Goal: Task Accomplishment & Management: Use online tool/utility

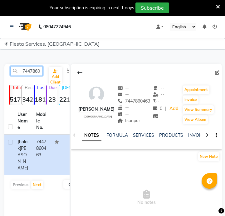
click at [28, 71] on input "7447860463" at bounding box center [26, 71] width 32 height 10
paste input "069891891"
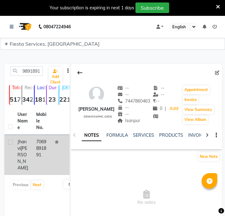
click at [38, 154] on td "7069891891" at bounding box center [41, 155] width 19 height 40
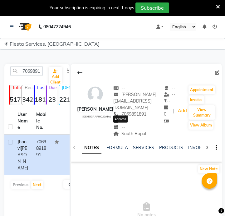
click at [118, 131] on span "South Bopal" at bounding box center [129, 134] width 33 height 6
click at [120, 131] on span "South Bopal" at bounding box center [129, 134] width 33 height 6
copy span "South Bopal"
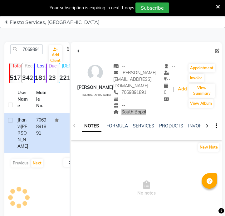
scroll to position [43, 0]
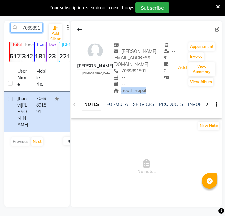
click at [36, 27] on input "7069891891" at bounding box center [26, 28] width 32 height 10
paste input "9825250313"
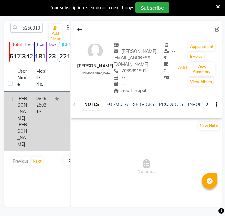
scroll to position [0, 0]
click at [35, 113] on td "9825250313" at bounding box center [41, 122] width 19 height 60
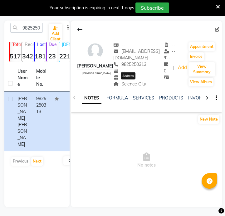
click at [140, 84] on span "Science City" at bounding box center [129, 84] width 33 height 6
copy span "Science City"
click at [42, 29] on input "9825250313" at bounding box center [26, 28] width 32 height 10
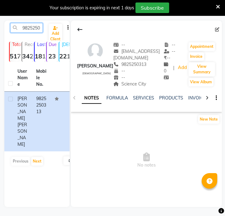
click at [42, 28] on input "9825250313" at bounding box center [26, 28] width 32 height 10
paste input "869746850"
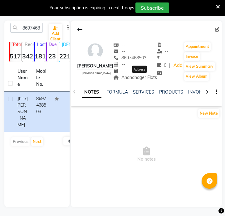
click at [131, 77] on span "Anandnager Flats" at bounding box center [135, 78] width 44 height 6
copy span "Anandnager Flats"
click at [22, 28] on input "8697468503" at bounding box center [26, 28] width 32 height 10
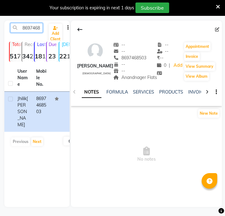
click at [22, 28] on input "8697468503" at bounding box center [26, 28] width 32 height 10
paste input "9925930780"
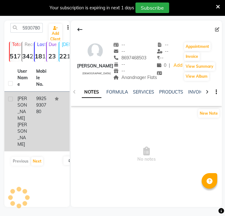
click at [49, 106] on td "9925930780" at bounding box center [41, 122] width 19 height 60
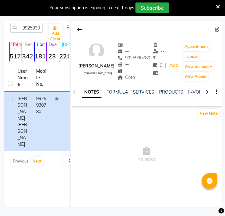
click at [121, 80] on div "Gota" at bounding box center [133, 77] width 33 height 7
click at [125, 79] on span "Gota" at bounding box center [126, 78] width 18 height 6
copy span "Gota"
click at [38, 30] on input "9925930780" at bounding box center [26, 28] width 32 height 10
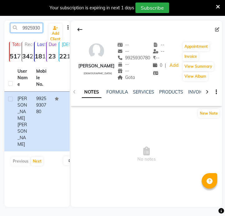
click at [38, 30] on input "9925930780" at bounding box center [26, 28] width 32 height 10
paste input "429979323"
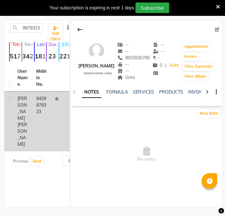
click at [43, 107] on td "9429979323" at bounding box center [41, 122] width 19 height 60
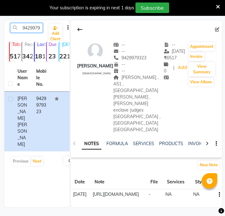
click at [28, 29] on input "9429979323" at bounding box center [26, 28] width 32 height 10
paste input "638751296"
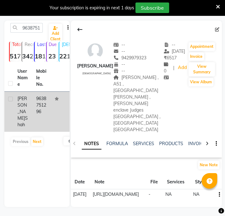
click at [45, 111] on td "9638751296" at bounding box center [41, 112] width 19 height 40
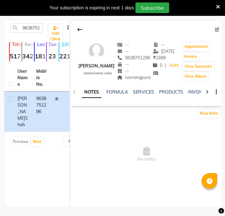
click at [130, 74] on div "navrangpura" at bounding box center [133, 77] width 33 height 7
copy span "navrangpura"
click at [33, 28] on input "9638751296" at bounding box center [26, 28] width 32 height 10
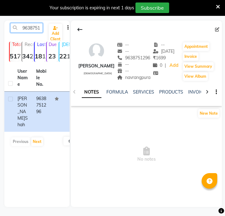
paste input "8769955814"
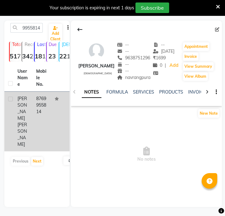
click at [42, 105] on td "8769955814" at bounding box center [41, 122] width 19 height 60
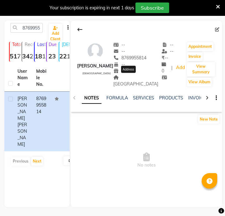
click at [143, 78] on span "Gandhinagar" at bounding box center [135, 81] width 45 height 12
copy span "Gandhinagar"
click at [30, 28] on input "8769955814" at bounding box center [26, 28] width 32 height 10
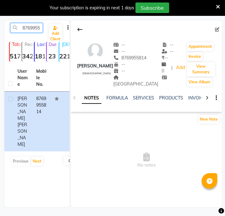
click at [30, 28] on input "8769955814" at bounding box center [26, 28] width 32 height 10
paste input "Jinal Prajapati"
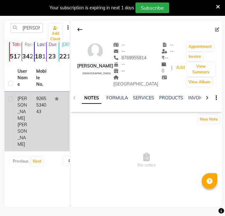
click at [35, 113] on td "9265534043" at bounding box center [41, 122] width 19 height 60
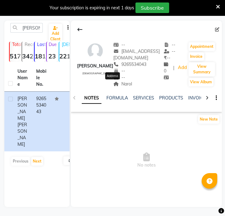
click at [115, 87] on span "Narol" at bounding box center [122, 84] width 19 height 6
copy span "Narol"
drag, startPoint x: 37, startPoint y: 21, endPoint x: 36, endPoint y: 25, distance: 4.4
click at [37, 21] on div "Jinal Prajapati Add Client Total 5177 Recent 342 Lost 1810 Due 23 Male 221 Fema…" at bounding box center [36, 114] width 65 height 187
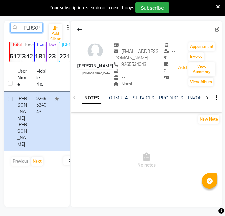
click at [36, 30] on input "Jinal Prajapati" at bounding box center [26, 28] width 32 height 10
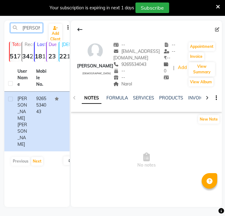
paste input "i Shah"
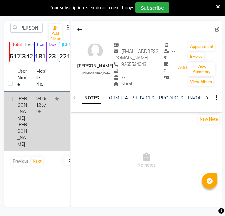
click at [34, 100] on td "9426163796" at bounding box center [41, 122] width 19 height 60
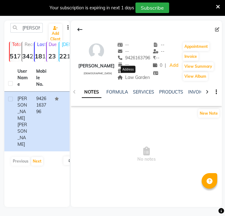
click at [131, 76] on span "Law Garden" at bounding box center [133, 78] width 33 height 6
copy div "Law Garden Address"
click at [29, 23] on input "Jinali Shah" at bounding box center [26, 28] width 32 height 10
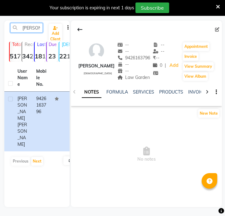
click at [29, 25] on input "Jinali Shah" at bounding box center [26, 28] width 32 height 10
paste input "7383375395"
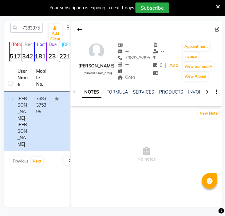
click at [150, 81] on div "Gota" at bounding box center [133, 77] width 33 height 7
click at [135, 80] on span "Gota" at bounding box center [126, 78] width 18 height 6
copy div "Gota Address"
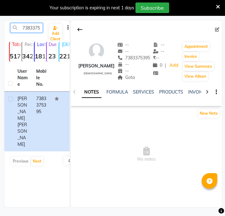
click at [33, 26] on input "7383375395" at bounding box center [26, 28] width 32 height 10
click at [33, 27] on input "7383375395" at bounding box center [26, 28] width 32 height 10
paste input "9724242477"
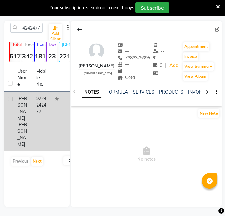
drag, startPoint x: 50, startPoint y: 103, endPoint x: 48, endPoint y: 108, distance: 5.2
click at [48, 108] on td "9724242477" at bounding box center [41, 122] width 19 height 60
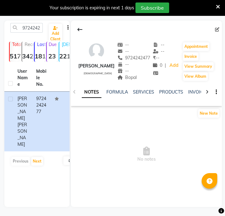
click at [140, 81] on div "Bopal" at bounding box center [133, 77] width 33 height 7
click at [140, 80] on div "Bopal" at bounding box center [133, 77] width 33 height 7
copy span "Bopal"
click at [34, 31] on input "9724242477" at bounding box center [26, 28] width 32 height 10
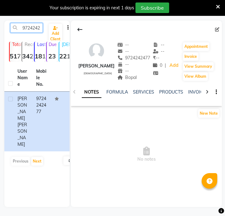
click at [34, 31] on input "9724242477" at bounding box center [26, 28] width 32 height 10
paste input "78743721"
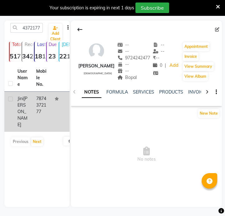
click at [38, 97] on td "7874372177" at bounding box center [41, 112] width 19 height 40
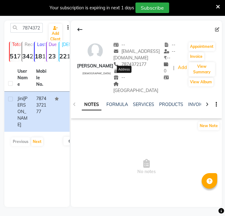
click at [125, 81] on span "Godrej Garden City" at bounding box center [135, 87] width 45 height 12
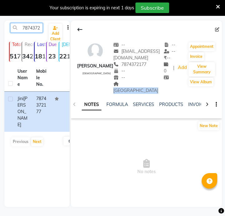
click at [35, 31] on input "7874372177" at bounding box center [26, 28] width 32 height 10
paste input "8082784129"
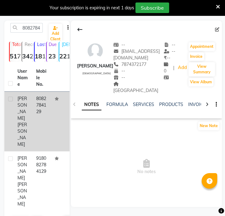
click at [36, 106] on td "8082784129" at bounding box center [41, 122] width 19 height 60
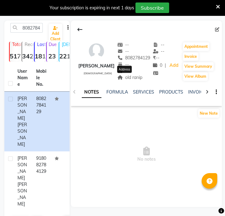
click at [128, 79] on span "old ranip" at bounding box center [129, 78] width 25 height 6
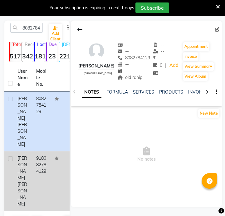
click at [34, 152] on td "918082784129" at bounding box center [41, 182] width 19 height 60
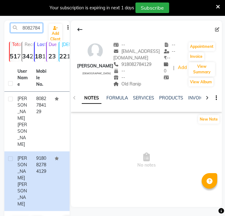
click at [37, 28] on input "8082784129" at bounding box center [26, 28] width 32 height 10
paste input "9867803846"
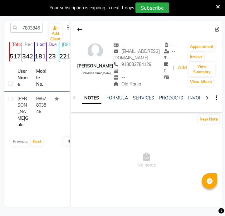
click at [35, 109] on td "9867803846" at bounding box center [41, 112] width 19 height 40
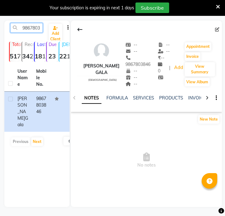
click at [38, 30] on input "9867803846" at bounding box center [26, 28] width 32 height 10
paste input "7984675779"
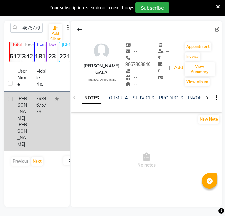
click at [45, 108] on td "7984675779" at bounding box center [41, 122] width 19 height 60
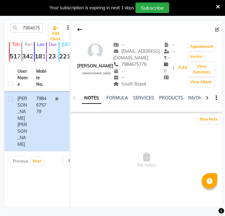
click at [127, 87] on div "South Bopal" at bounding box center [138, 84] width 50 height 7
click at [40, 32] on input "7984675779" at bounding box center [26, 28] width 32 height 10
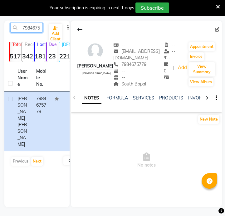
click at [40, 32] on input "7984675779" at bounding box center [26, 28] width 32 height 10
paste input "9527200388"
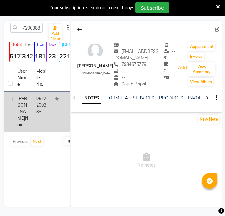
click at [44, 102] on td "9527200388" at bounding box center [41, 112] width 19 height 40
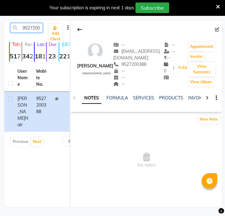
click at [33, 31] on input "9527200388" at bounding box center [26, 28] width 32 height 10
paste input "399840253"
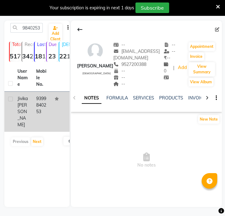
click at [53, 108] on td at bounding box center [60, 112] width 19 height 40
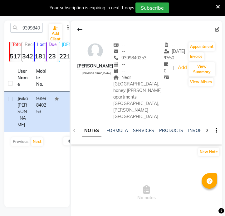
click at [128, 85] on span "Near Ambedkar square lane 303, honey ritika apartments shastri nagar, wardhman …" at bounding box center [137, 97] width 48 height 45
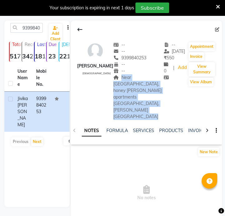
click at [128, 85] on span "Near Ambedkar square lane 303, honey ritika apartments shastri nagar, wardhman …" at bounding box center [137, 97] width 48 height 45
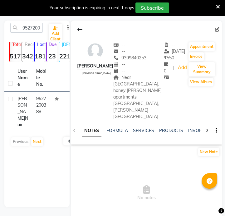
click at [131, 86] on span "Near Ambedkar square lane 303, honey ritika apartments shastri nagar, wardhman …" at bounding box center [137, 97] width 48 height 45
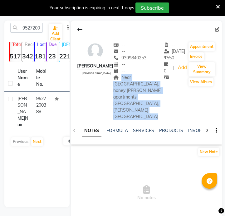
click at [131, 86] on span "Near Ambedkar square lane 303, honey ritika apartments shastri nagar, wardhman …" at bounding box center [137, 97] width 48 height 45
click at [39, 31] on input "9527200388" at bounding box center [26, 28] width 32 height 10
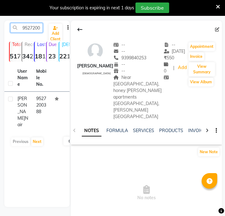
click at [39, 31] on input "9527200388" at bounding box center [26, 28] width 32 height 10
paste input "6359690743"
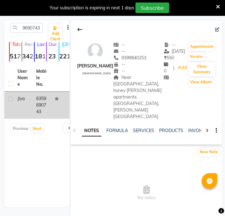
click at [32, 103] on td "Jiya" at bounding box center [23, 105] width 19 height 27
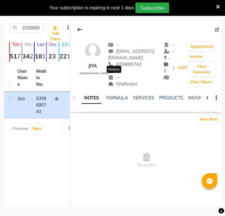
click at [114, 81] on span "Ghatlodiya" at bounding box center [122, 84] width 29 height 6
drag, startPoint x: 26, startPoint y: 18, endPoint x: 27, endPoint y: 22, distance: 3.6
click at [26, 19] on main "6359690743 Add Client Total 5177 Recent 342 Lost 1810 Due 23 Male 221 Female 48…" at bounding box center [112, 114] width 225 height 206
click at [30, 26] on input "6359690743" at bounding box center [26, 28] width 32 height 10
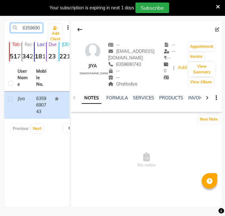
click at [30, 26] on input "6359690743" at bounding box center [26, 28] width 32 height 10
paste input "8085678085"
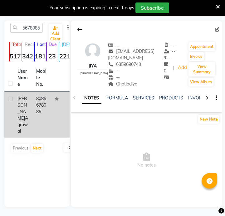
click at [33, 103] on td "8085678085" at bounding box center [41, 115] width 19 height 47
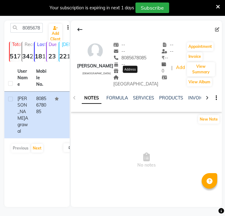
click at [132, 78] on span "Iscon road" at bounding box center [135, 81] width 45 height 12
click at [30, 31] on input "8085678085" at bounding box center [26, 28] width 32 height 10
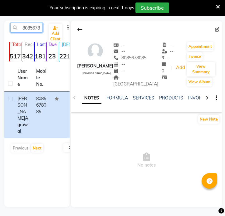
paste input "770480050"
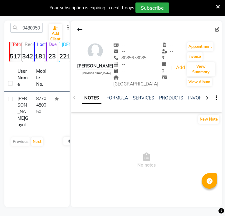
click at [49, 137] on div "Previous Next" at bounding box center [37, 142] width 60 height 10
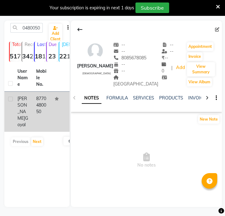
scroll to position [0, 0]
click at [49, 117] on td "8770480050" at bounding box center [41, 112] width 19 height 40
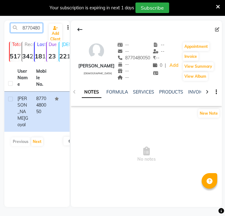
click at [22, 26] on input "8770480050" at bounding box center [26, 28] width 32 height 10
paste input "9767370525"
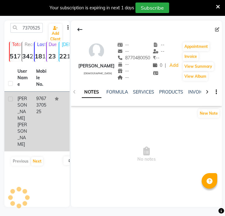
click at [51, 104] on td at bounding box center [60, 122] width 19 height 60
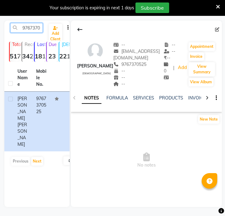
click at [36, 30] on input "9767370525" at bounding box center [26, 28] width 32 height 10
paste input "172995077"
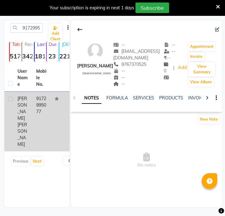
click at [23, 122] on span "Nagpure" at bounding box center [22, 134] width 10 height 25
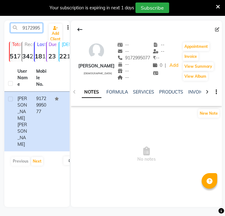
click at [37, 28] on input "9172995077" at bounding box center [26, 28] width 32 height 10
paste input "993328541"
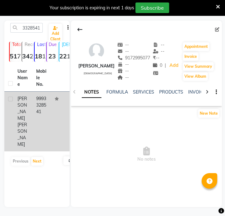
click at [39, 112] on td "9993328541" at bounding box center [41, 122] width 19 height 60
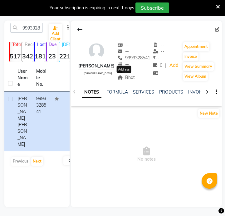
click at [133, 78] on div "Bhat Address" at bounding box center [133, 77] width 33 height 7
click at [131, 78] on span "Bhat" at bounding box center [126, 78] width 18 height 6
click at [36, 30] on input "9993328541" at bounding box center [26, 28] width 32 height 10
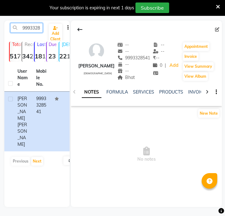
paste input "714713410"
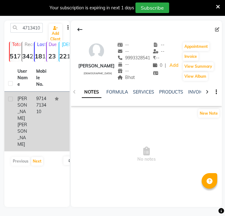
click at [59, 108] on td at bounding box center [60, 122] width 19 height 60
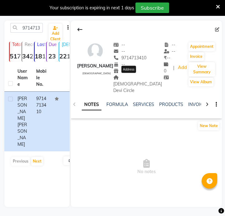
click at [128, 79] on span "Vaishnav Devi Circle" at bounding box center [137, 84] width 49 height 19
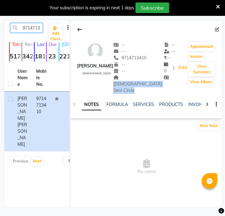
click at [28, 32] on input "9714713410" at bounding box center [26, 28] width 32 height 10
paste input "8866005571"
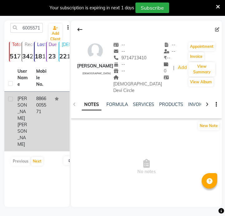
click at [50, 111] on td "8866005571" at bounding box center [41, 122] width 19 height 60
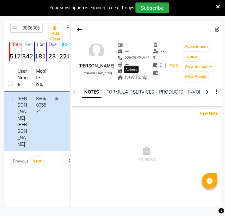
click at [132, 79] on span "New Ranip" at bounding box center [132, 78] width 30 height 6
click at [137, 80] on div "New Ranip" at bounding box center [133, 77] width 33 height 7
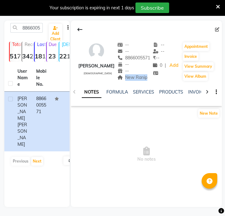
click at [137, 80] on div "New Ranip" at bounding box center [133, 77] width 33 height 7
click at [40, 26] on input "8866005571" at bounding box center [26, 28] width 32 height 10
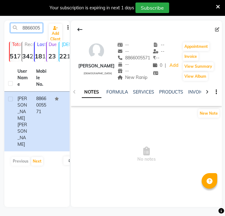
paste input "9820441233"
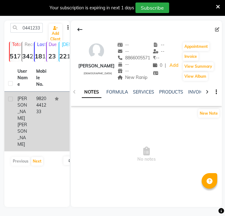
click at [37, 114] on td "9820441233" at bounding box center [41, 122] width 19 height 60
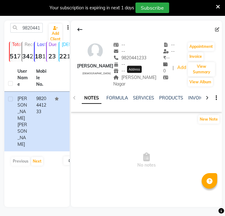
click at [141, 79] on span "Shambu Nagar" at bounding box center [134, 81] width 43 height 12
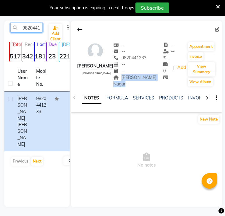
click at [33, 24] on input "9820441233" at bounding box center [26, 28] width 32 height 10
paste input "81965977"
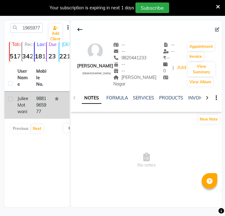
click at [27, 98] on span "Juliee" at bounding box center [22, 99] width 11 height 6
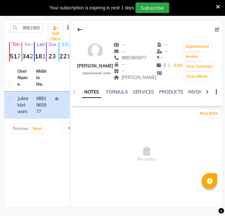
click at [137, 78] on span "Khamla" at bounding box center [134, 78] width 43 height 6
click at [39, 26] on input "9881965977" at bounding box center [26, 28] width 32 height 10
paste input "537803205"
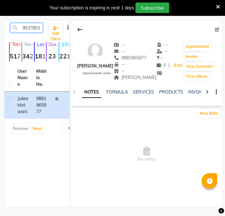
scroll to position [0, 8]
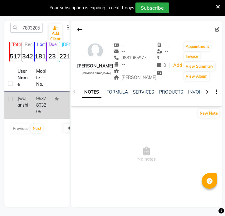
click at [44, 98] on td "9537803205" at bounding box center [41, 105] width 19 height 27
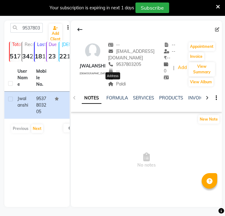
click at [111, 84] on span "Paldi" at bounding box center [117, 84] width 18 height 6
click at [116, 83] on span "Paldi" at bounding box center [117, 84] width 18 height 6
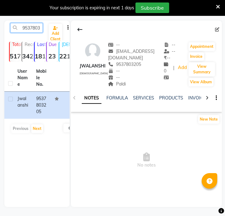
click at [34, 27] on input "9537803205" at bounding box center [26, 28] width 32 height 10
paste input "9765281705"
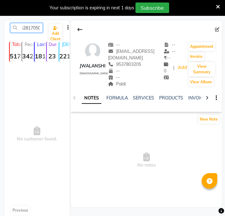
click at [27, 30] on input "95378976528170503205" at bounding box center [26, 28] width 32 height 10
click at [28, 30] on input "95378976528170503205" at bounding box center [26, 28] width 32 height 10
paste input "7652817"
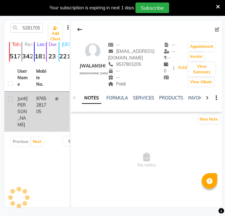
click at [36, 111] on td "9765281705" at bounding box center [41, 112] width 19 height 40
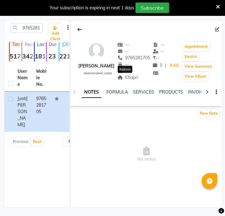
click at [133, 80] on span "Khapri" at bounding box center [127, 78] width 21 height 6
click at [34, 27] on input "9765281705" at bounding box center [26, 28] width 32 height 10
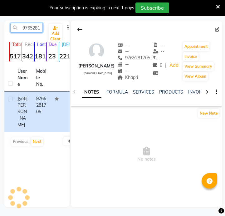
click at [34, 27] on input "9765281705" at bounding box center [26, 28] width 32 height 10
paste input "782890708"
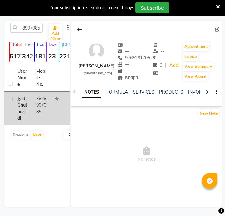
click at [36, 114] on td "7828907085" at bounding box center [41, 109] width 19 height 34
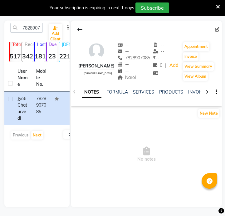
click at [139, 82] on div "NOTES FORMULA SERVICES PRODUCTS INVOICES APPOINTMENTS MEMBERSHIP PACKAGES VOUCH…" at bounding box center [146, 92] width 151 height 21
click at [138, 82] on div "NOTES FORMULA SERVICES PRODUCTS INVOICES APPOINTMENTS MEMBERSHIP PACKAGES VOUCH…" at bounding box center [146, 92] width 151 height 21
click at [138, 81] on div "-- -- 7828907085 -- -- Narol" at bounding box center [133, 62] width 33 height 40
click at [136, 80] on span "Narol" at bounding box center [126, 78] width 19 height 6
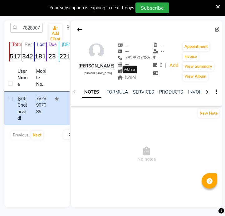
click at [136, 80] on span "Narol" at bounding box center [126, 78] width 19 height 6
click at [25, 25] on input "7828907085" at bounding box center [26, 28] width 32 height 10
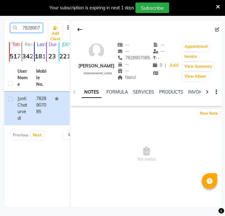
paste input "63972018"
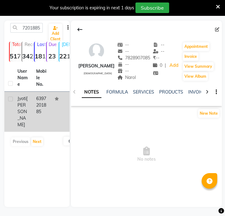
click at [44, 110] on td "6397201885" at bounding box center [41, 112] width 19 height 40
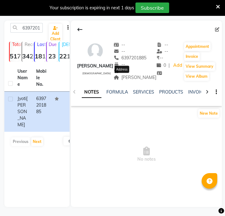
click at [131, 79] on span "Godhani" at bounding box center [134, 78] width 43 height 6
click at [34, 31] on input "6397201885" at bounding box center [26, 28] width 32 height 10
paste input "8459179769"
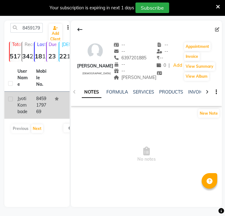
click at [34, 107] on td "8459179769" at bounding box center [41, 105] width 19 height 27
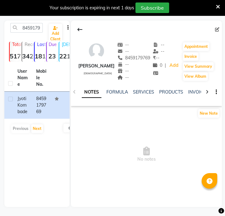
click at [19, 22] on div "8459179769 Add Client Total 5177 Recent 342 Lost 1810 Due 23 Male 221 Female 48…" at bounding box center [36, 114] width 65 height 187
click at [31, 27] on input "8459179769" at bounding box center [26, 28] width 32 height 10
paste input "9638004146"
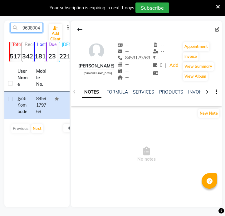
scroll to position [0, 8]
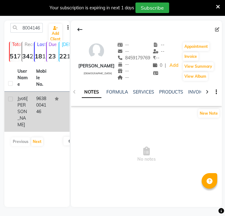
click at [32, 116] on td "9638004146" at bounding box center [41, 112] width 19 height 40
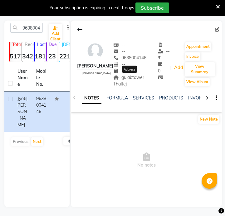
click at [134, 79] on span "gulabtower Thaltej" at bounding box center [128, 81] width 31 height 12
click at [20, 26] on input "9638004146" at bounding box center [26, 28] width 32 height 10
click at [22, 30] on input "9638004146" at bounding box center [26, 28] width 32 height 10
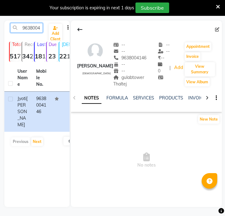
click at [22, 30] on input "9638004146" at bounding box center [26, 28] width 32 height 10
paste input "8600043637"
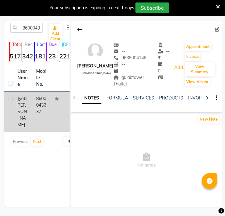
click at [45, 112] on td "8600043637" at bounding box center [41, 112] width 19 height 40
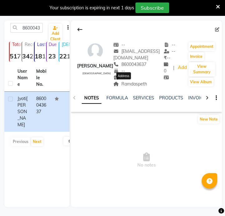
click at [135, 86] on span "Ramdaspeth" at bounding box center [130, 84] width 34 height 6
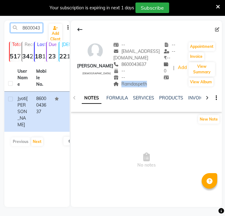
click at [26, 31] on input "8600043637" at bounding box center [26, 28] width 32 height 10
paste input "7774098525"
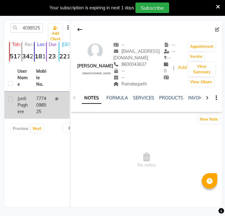
click at [37, 111] on td "7774098525" at bounding box center [41, 105] width 19 height 27
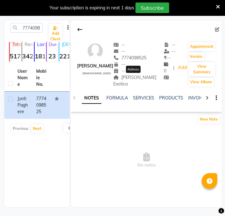
click at [133, 77] on span "Satyam Exotica" at bounding box center [134, 81] width 43 height 12
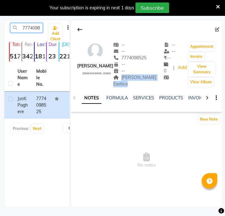
click at [31, 31] on input "7774098525" at bounding box center [26, 28] width 32 height 10
paste input "8780992998"
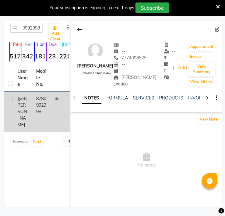
click at [49, 108] on td "8780992998" at bounding box center [41, 112] width 19 height 40
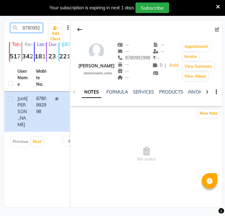
click at [38, 28] on input "8780992998" at bounding box center [26, 28] width 32 height 10
paste input "9904723003"
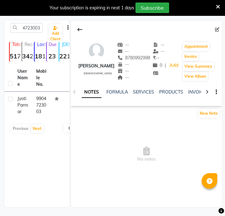
click at [42, 107] on td "9904723003" at bounding box center [41, 105] width 19 height 27
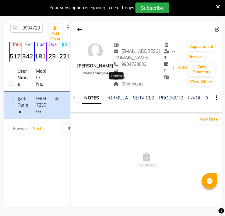
click at [124, 86] on span "Shahibaug" at bounding box center [127, 84] width 29 height 6
click at [28, 30] on input "9904723003" at bounding box center [26, 28] width 32 height 10
click at [28, 31] on input "9904723003" at bounding box center [26, 28] width 32 height 10
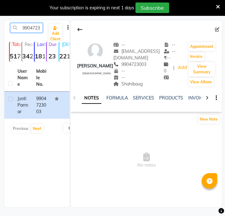
paste input "039191987"
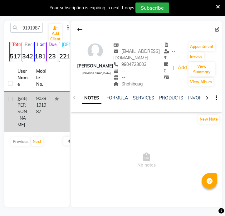
drag, startPoint x: 41, startPoint y: 86, endPoint x: 44, endPoint y: 99, distance: 12.8
click at [41, 100] on td "9039191987" at bounding box center [41, 112] width 19 height 40
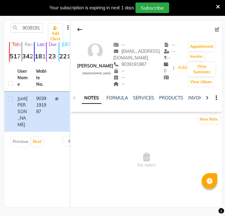
drag, startPoint x: 25, startPoint y: 17, endPoint x: 32, endPoint y: 27, distance: 12.4
click at [26, 19] on main "9039191987 Add Client Total 5177 Recent 342 Lost 1810 Due 23 Male 221 Female 48…" at bounding box center [112, 114] width 225 height 206
click at [32, 28] on input "9039191987" at bounding box center [26, 28] width 32 height 10
paste input "960070714"
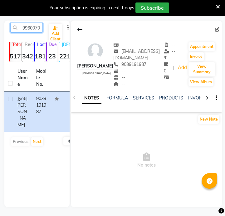
scroll to position [0, 8]
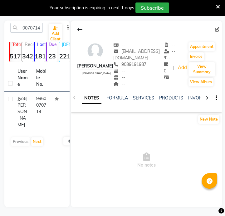
click at [41, 112] on td "9960070714" at bounding box center [41, 112] width 19 height 40
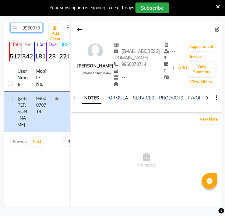
click at [25, 26] on input "9960070714" at bounding box center [26, 28] width 32 height 10
paste input "8905282186"
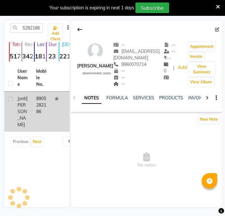
click at [53, 111] on td at bounding box center [60, 112] width 19 height 40
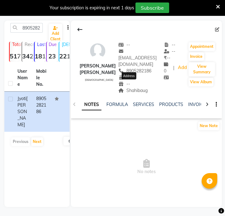
click at [131, 88] on span "Shahibaug" at bounding box center [132, 91] width 29 height 6
click at [30, 25] on input "8905282186" at bounding box center [26, 28] width 32 height 10
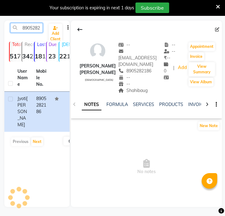
paste input "699646799"
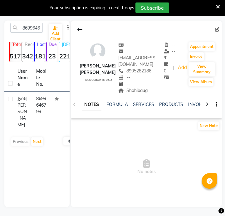
click at [51, 115] on td at bounding box center [60, 112] width 19 height 40
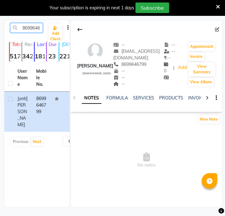
click at [38, 28] on input "8699646799" at bounding box center [26, 28] width 32 height 10
paste input "7225832967"
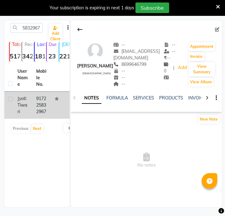
click at [63, 107] on td at bounding box center [60, 105] width 19 height 27
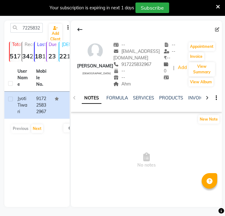
click at [121, 86] on span "Ahm" at bounding box center [121, 84] width 17 height 6
click at [41, 24] on input "7225832967" at bounding box center [26, 28] width 32 height 10
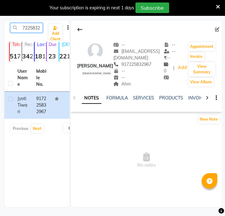
paste input "9511717855"
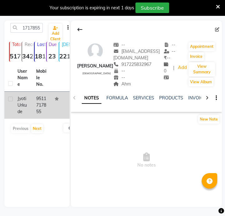
click at [45, 105] on td "9511717855" at bounding box center [41, 105] width 19 height 27
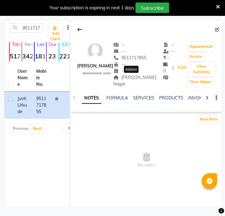
click at [134, 79] on span "Omkar Nagar" at bounding box center [134, 81] width 43 height 12
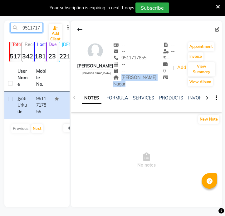
click at [37, 29] on input "9511717855" at bounding box center [26, 28] width 32 height 10
paste input "823658558"
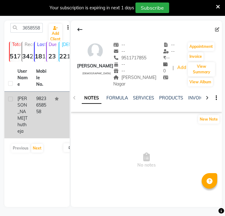
click at [48, 97] on td "9823658558" at bounding box center [41, 115] width 19 height 47
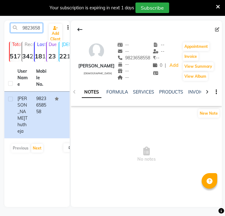
click at [35, 31] on input "9823658558" at bounding box center [26, 28] width 32 height 10
paste input "8511110525"
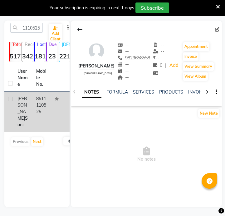
click at [42, 101] on td "8511110525" at bounding box center [41, 112] width 19 height 40
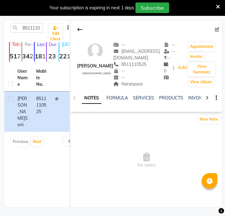
click at [126, 81] on div "Naranpura" at bounding box center [138, 84] width 50 height 7
click at [35, 30] on input "8511110525" at bounding box center [26, 28] width 32 height 10
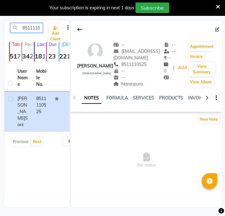
paste input "9990936407"
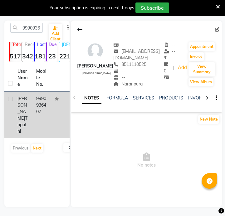
click at [48, 103] on td "9990936407" at bounding box center [41, 115] width 19 height 47
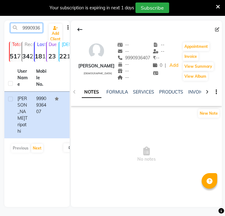
click at [39, 26] on input "9990936407" at bounding box center [26, 28] width 32 height 10
paste input "081444678"
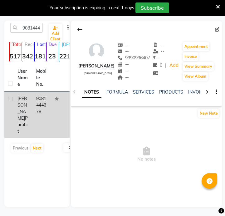
click at [40, 97] on td "9081444678" at bounding box center [41, 115] width 19 height 47
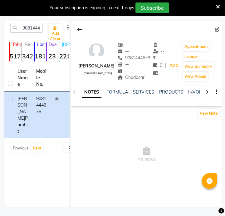
click at [140, 80] on div "Ghodasar" at bounding box center [133, 77] width 33 height 7
click at [31, 31] on input "9081444678" at bounding box center [26, 28] width 32 height 10
paste input "923445152"
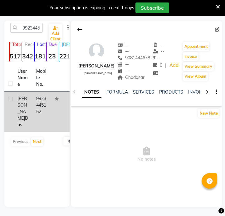
click at [31, 100] on td "Jyotsna Das" at bounding box center [23, 112] width 19 height 40
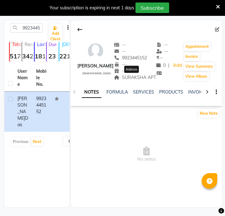
click at [140, 80] on span "SURAKSHA APT" at bounding box center [135, 78] width 42 height 6
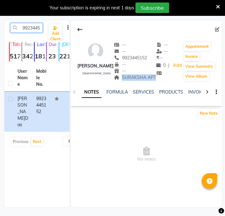
click at [41, 29] on input "9923445152" at bounding box center [26, 28] width 32 height 10
paste input "7972858290"
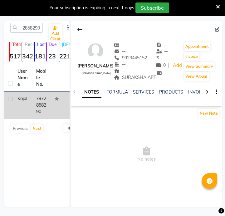
click at [50, 107] on td "7972858290" at bounding box center [41, 105] width 19 height 27
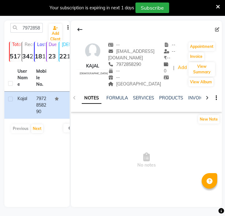
click at [120, 88] on div "NOTES FORMULA SERVICES PRODUCTS INVOICES APPOINTMENTS MEMBERSHIP PACKAGES VOUCH…" at bounding box center [146, 98] width 151 height 21
click at [121, 87] on div "Bhagwan nagar" at bounding box center [136, 84] width 56 height 7
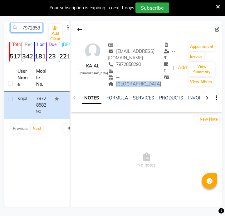
click at [41, 29] on input "7972858290" at bounding box center [26, 28] width 32 height 10
paste input "8767602145"
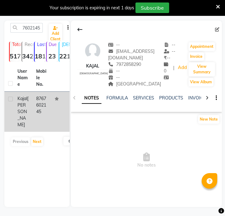
click at [47, 105] on td "8767602145" at bounding box center [41, 112] width 19 height 40
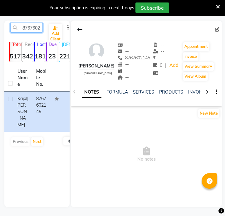
click at [20, 26] on input "8767602145" at bounding box center [26, 28] width 32 height 10
paste input "913002569"
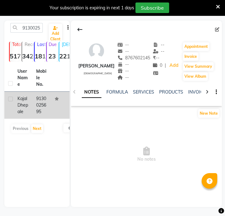
click at [33, 112] on td "9130025695" at bounding box center [41, 105] width 19 height 27
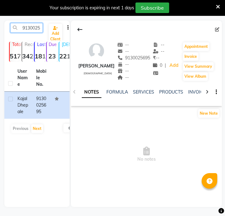
click at [37, 31] on input "9130025695" at bounding box center [26, 28] width 32 height 10
paste input "820854225"
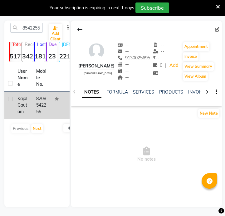
click at [43, 115] on td "8208542255" at bounding box center [41, 105] width 19 height 27
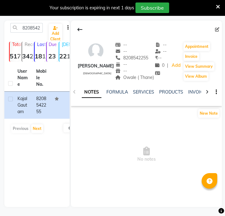
click at [143, 77] on span "Owale ( Thane)" at bounding box center [134, 78] width 39 height 6
click at [41, 29] on input "8208542255" at bounding box center [26, 28] width 32 height 10
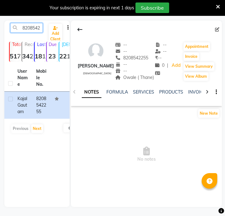
paste input "7000437450"
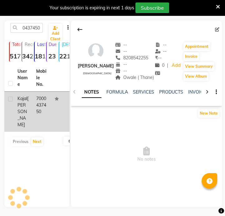
click at [41, 112] on td "7000437450" at bounding box center [41, 112] width 19 height 40
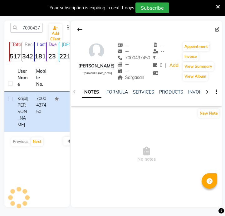
click at [131, 81] on div "Sargasan" at bounding box center [133, 77] width 33 height 7
click at [42, 29] on input "7000437450" at bounding box center [26, 28] width 32 height 10
paste input "350952062"
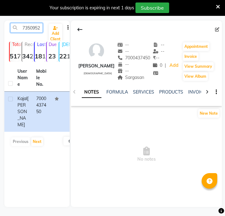
scroll to position [0, 8]
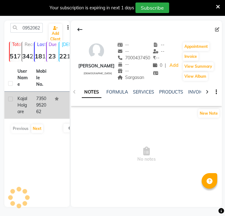
click at [51, 112] on td at bounding box center [60, 105] width 19 height 27
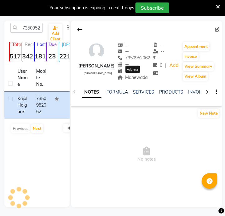
click at [128, 80] on span "Manewada" at bounding box center [132, 78] width 31 height 6
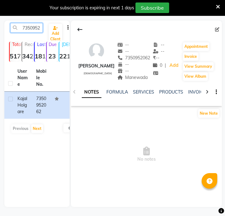
click at [31, 27] on input "7350952062" at bounding box center [26, 28] width 32 height 10
paste input "721084394"
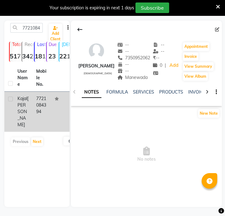
click at [31, 96] on td "Kajal Kature" at bounding box center [23, 112] width 19 height 40
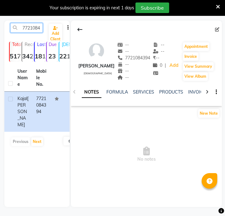
click at [33, 28] on input "7721084394" at bounding box center [26, 28] width 32 height 10
paste input "8849691169"
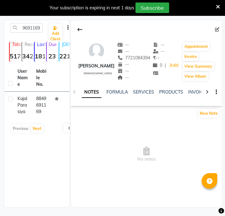
click at [43, 121] on div "User Name Mobile No. Kajal Parasiya 8849691169 Previous Next 10 50 100" at bounding box center [36, 100] width 65 height 72
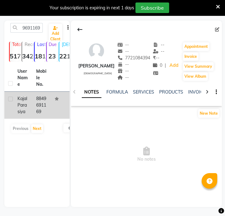
scroll to position [0, 0]
click at [43, 111] on td "8849691169" at bounding box center [41, 105] width 19 height 27
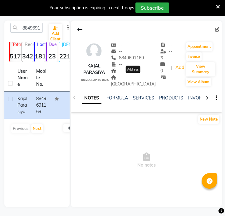
click at [136, 77] on span "[GEOGRAPHIC_DATA]" at bounding box center [133, 81] width 45 height 12
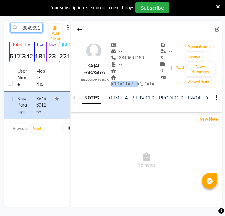
click at [36, 31] on input "8849691169" at bounding box center [26, 28] width 32 height 10
paste input "9879689712"
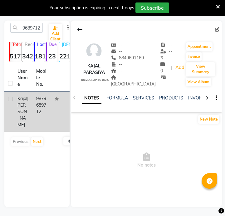
click at [46, 108] on td "9879689712" at bounding box center [41, 112] width 19 height 40
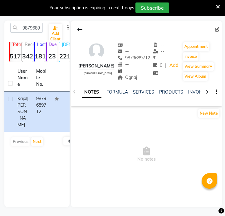
click at [129, 81] on div "Ognaj" at bounding box center [133, 77] width 33 height 7
click at [38, 26] on input "9879689712" at bounding box center [26, 28] width 32 height 10
paste input "979799785"
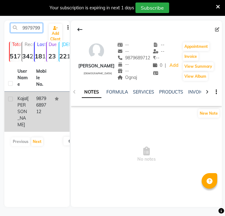
scroll to position [0, 8]
click at [28, 118] on td "Kajal Thaker" at bounding box center [23, 112] width 19 height 40
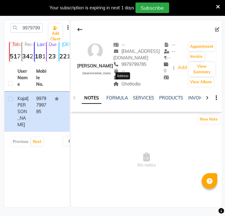
click at [123, 83] on span "Ghatlodia" at bounding box center [126, 84] width 27 height 6
click at [31, 27] on input "9979799785" at bounding box center [26, 28] width 32 height 10
paste input "356457492"
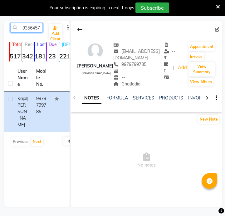
scroll to position [0, 8]
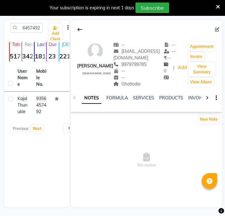
click at [39, 81] on th "Mobile No." at bounding box center [41, 77] width 19 height 27
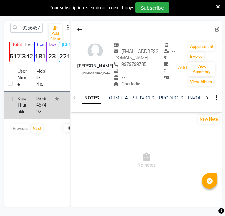
click at [44, 112] on td "9356457492" at bounding box center [41, 105] width 19 height 27
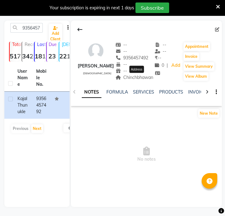
click at [148, 78] on span "Chinchbhawan" at bounding box center [134, 78] width 38 height 6
click at [29, 29] on input "9356457492" at bounding box center [26, 28] width 32 height 10
paste input "021004508"
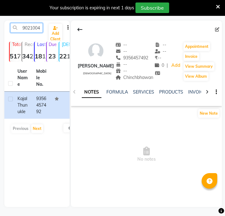
scroll to position [0, 8]
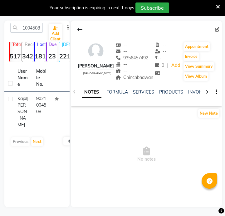
click at [45, 101] on td "9021004508" at bounding box center [41, 112] width 19 height 40
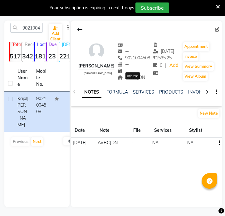
click at [142, 80] on span "AVBCJDN" at bounding box center [131, 78] width 28 height 6
click at [37, 23] on input "9021004508" at bounding box center [26, 28] width 32 height 10
paste input "8487024064"
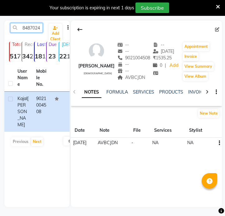
scroll to position [0, 8]
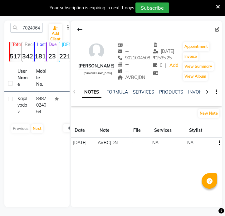
click at [36, 101] on td "8487024064" at bounding box center [41, 105] width 19 height 27
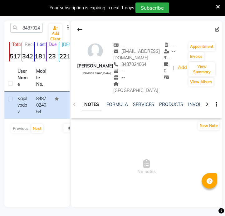
click at [118, 87] on div "[GEOGRAPHIC_DATA]" at bounding box center [138, 87] width 50 height 13
click at [38, 28] on input "8487024064" at bounding box center [26, 28] width 32 height 10
paste input "7499590771"
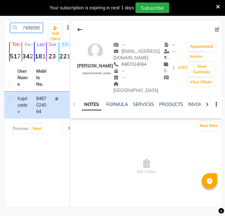
scroll to position [0, 8]
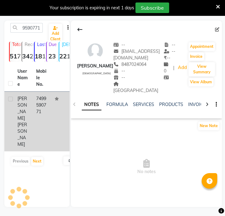
click at [37, 108] on td "7499590771" at bounding box center [41, 122] width 19 height 60
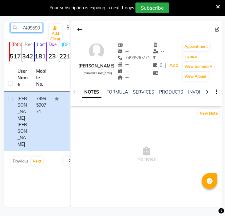
click at [27, 31] on input "7499590771" at bounding box center [26, 28] width 32 height 10
paste input "8793634383"
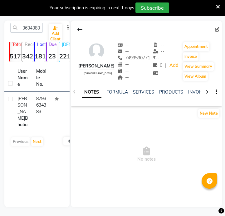
click at [30, 97] on td "Kajol Bhatia" at bounding box center [23, 112] width 19 height 40
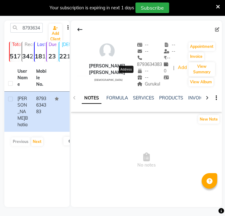
click at [137, 81] on span "Gurukul" at bounding box center [148, 84] width 23 height 6
click at [36, 27] on input "8793634383" at bounding box center [26, 28] width 32 height 10
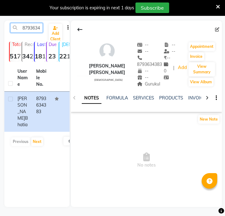
paste input "554078618"
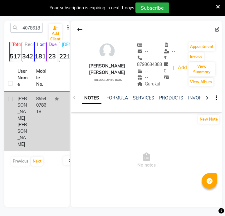
click at [37, 110] on td "8554078618" at bounding box center [41, 122] width 19 height 60
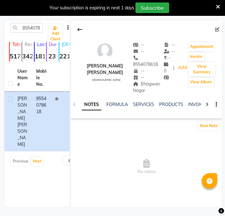
click at [147, 88] on div "Bhagwan Nagar" at bounding box center [148, 87] width 31 height 13
click at [31, 30] on input "8554078618" at bounding box center [26, 28] width 32 height 10
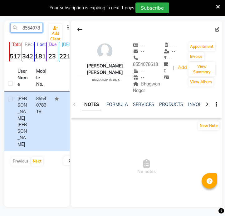
click at [31, 30] on input "8554078618" at bounding box center [26, 28] width 32 height 10
paste input "9898024304"
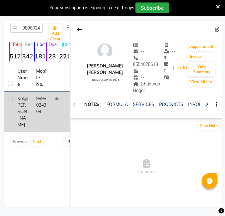
click at [40, 94] on td "9898024304" at bounding box center [41, 112] width 19 height 40
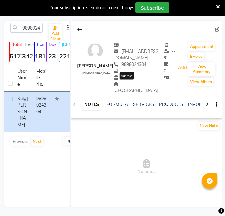
click at [133, 83] on span "[GEOGRAPHIC_DATA]" at bounding box center [135, 87] width 45 height 12
click at [36, 31] on input "9898024304" at bounding box center [26, 28] width 32 height 10
paste input "429019209"
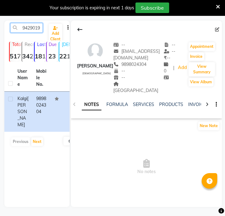
scroll to position [0, 8]
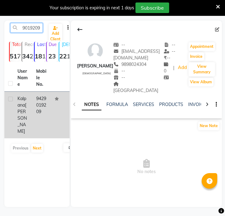
type input "9429019209"
click at [40, 102] on td "9429019209" at bounding box center [41, 115] width 19 height 47
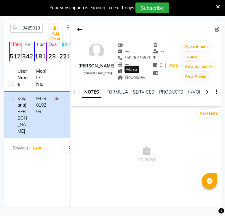
click at [141, 78] on span "Bodakdev" at bounding box center [131, 78] width 28 height 6
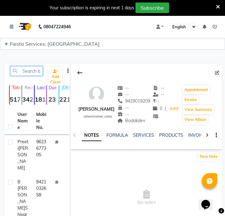
click at [29, 71] on input "text" at bounding box center [26, 71] width 32 height 10
paste input "8888822848"
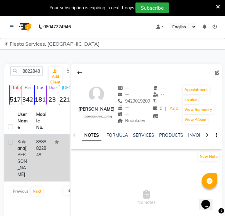
click at [40, 149] on td "8888822848" at bounding box center [41, 158] width 19 height 47
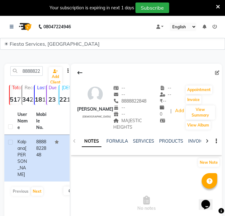
click at [130, 124] on div "MAJESTIC HEIGHTS" at bounding box center [136, 124] width 46 height 13
click at [30, 73] on input "8888822848" at bounding box center [26, 71] width 32 height 10
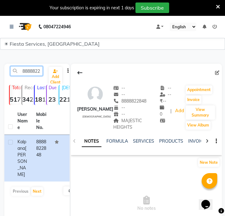
paste input "9825057592"
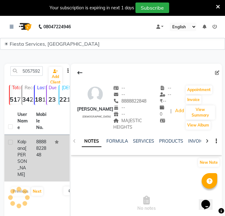
click at [47, 140] on td "8888822848" at bounding box center [41, 158] width 19 height 47
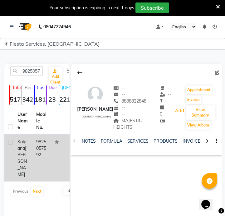
click at [28, 164] on div "kalpana zinzuwadia" at bounding box center [22, 158] width 11 height 39
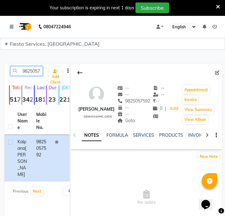
click at [35, 74] on input "9825057592" at bounding box center [26, 71] width 32 height 10
paste input "90466628"
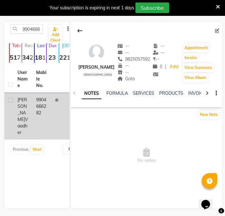
scroll to position [43, 0]
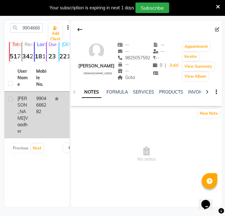
click at [34, 112] on td "9904666282" at bounding box center [41, 115] width 19 height 47
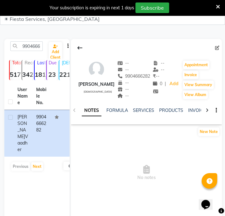
scroll to position [15, 0]
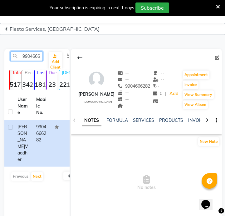
click at [37, 59] on input "9904666282" at bounding box center [26, 56] width 32 height 10
paste input "24558450"
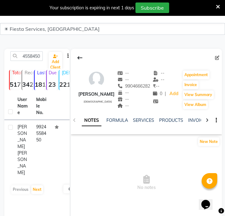
scroll to position [0, 0]
click at [41, 135] on td "9924558450" at bounding box center [41, 150] width 19 height 60
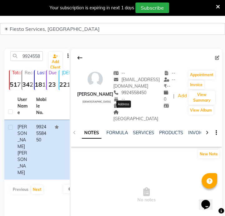
click at [132, 114] on span "[GEOGRAPHIC_DATA]" at bounding box center [135, 116] width 45 height 12
copy span "[GEOGRAPHIC_DATA]"
click at [31, 61] on input "9924558450" at bounding box center [26, 56] width 32 height 10
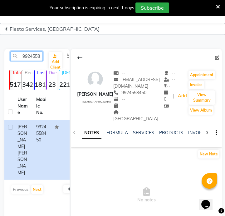
click at [34, 56] on input "9924558450" at bounding box center [26, 56] width 32 height 10
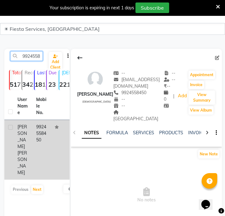
paste input "8390788779"
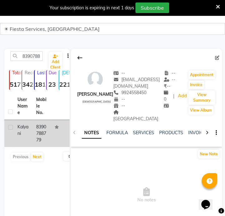
click at [40, 128] on td "8390788779" at bounding box center [41, 133] width 19 height 27
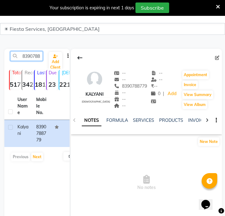
click at [33, 58] on input "8390788779" at bounding box center [26, 56] width 32 height 10
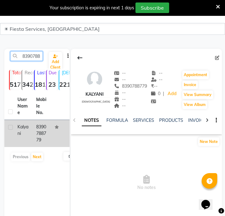
paste input "9421578576"
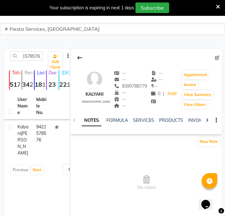
click at [38, 136] on td "9421578576" at bounding box center [41, 140] width 19 height 40
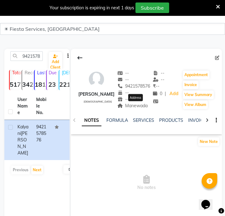
click at [138, 103] on span "Manewada" at bounding box center [132, 106] width 31 height 6
copy span "Manewada"
click at [34, 53] on input "9421578576" at bounding box center [26, 56] width 32 height 10
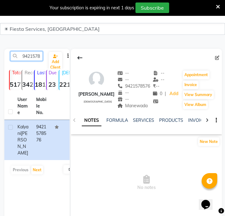
paste input "529157520"
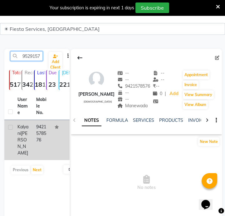
scroll to position [0, 8]
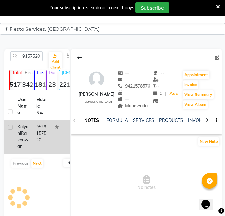
click at [39, 141] on td "9529157520" at bounding box center [41, 137] width 19 height 34
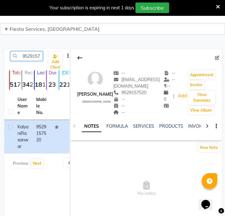
click at [36, 57] on input "9529157520" at bounding box center [26, 56] width 32 height 10
paste input "79630081"
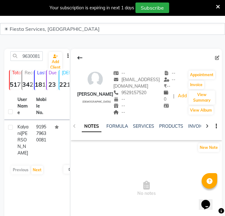
click at [39, 132] on td "919579630081" at bounding box center [41, 140] width 19 height 40
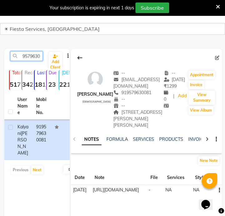
click at [32, 58] on input "9579630081" at bounding box center [26, 56] width 32 height 10
paste input "7709457093"
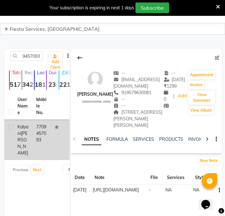
click at [41, 152] on td "7709457093" at bounding box center [41, 140] width 19 height 40
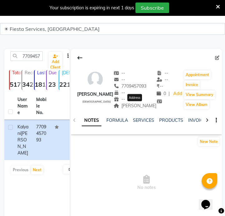
click at [133, 105] on span "Ravi Nagar" at bounding box center [134, 106] width 43 height 6
click at [144, 106] on span "Ravi Nagar" at bounding box center [134, 106] width 43 height 6
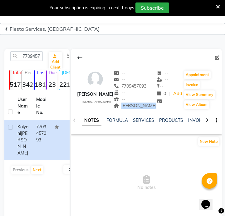
copy span "Ravi Nagar"
click at [20, 60] on input "7709457093" at bounding box center [26, 56] width 32 height 10
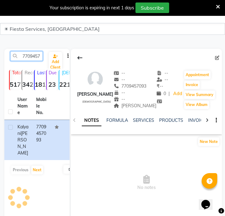
click at [20, 60] on input "7709457093" at bounding box center [26, 56] width 32 height 10
paste input "98988323816"
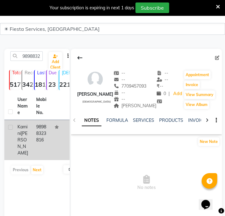
click at [46, 141] on td "98988323816" at bounding box center [41, 140] width 19 height 40
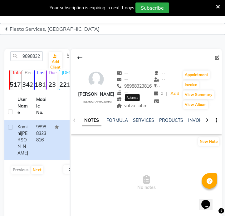
click at [135, 104] on span "vatva , ahm" at bounding box center [131, 106] width 31 height 6
click at [136, 105] on span "vatva , ahm" at bounding box center [131, 106] width 31 height 6
click at [138, 108] on span "vatva , ahm" at bounding box center [131, 106] width 31 height 6
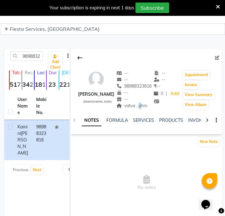
click at [138, 108] on span "vatva , ahm" at bounding box center [131, 106] width 31 height 6
copy span "vatva , ahm"
click at [20, 59] on input "98988323816" at bounding box center [26, 56] width 32 height 10
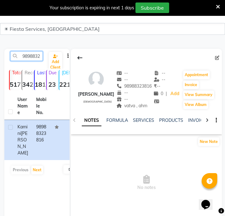
click at [20, 59] on input "98988323816" at bounding box center [26, 56] width 32 height 10
paste input "7758928051"
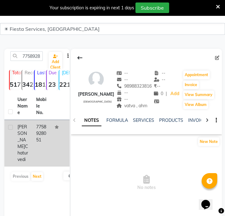
click at [30, 138] on td "Kamlesh chaturvedi" at bounding box center [23, 143] width 19 height 47
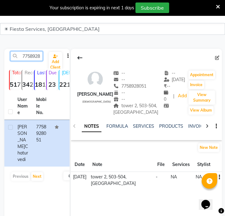
click at [37, 56] on input "7758928051" at bounding box center [26, 56] width 32 height 10
paste input "8010263712"
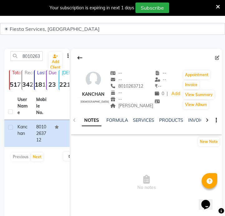
click at [127, 104] on span "Ravi Nagar" at bounding box center [131, 106] width 43 height 6
copy span "Ravi Nagar"
click at [39, 50] on div "8010263712 Add Client Total 5177 Recent 342 Lost 1810 Due 23 Male 221 Female 48…" at bounding box center [36, 142] width 65 height 187
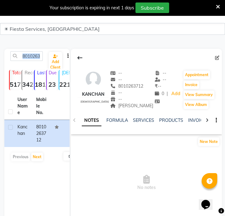
click at [39, 50] on div "8010263712 Add Client Total 5177 Recent 342 Lost 1810 Due 23 Male 221 Female 48…" at bounding box center [36, 142] width 65 height 187
click at [39, 51] on div "8010263712 Add Client Total 5177 Recent 342 Lost 1810 Due 23 Male 221 Female 48…" at bounding box center [36, 142] width 65 height 187
click at [37, 55] on input "8010263712" at bounding box center [26, 56] width 32 height 10
paste input "9370756560"
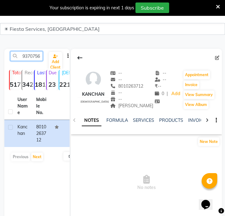
scroll to position [0, 8]
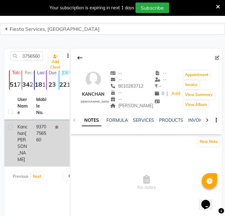
click at [53, 135] on td at bounding box center [60, 143] width 19 height 47
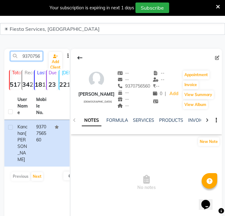
click at [37, 59] on input "9370756560" at bounding box center [26, 56] width 32 height 10
paste input "8788774869"
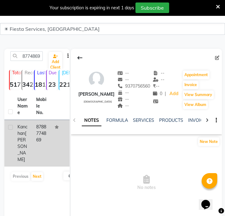
click at [30, 127] on td "Kanchan Dongre" at bounding box center [23, 143] width 19 height 47
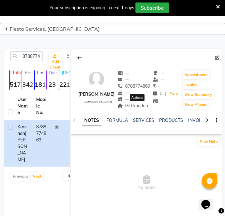
click at [142, 106] on span "Gittikhadan" at bounding box center [132, 106] width 31 height 6
copy span "Gittikhadan"
click at [34, 57] on input "8788774869" at bounding box center [26, 56] width 32 height 10
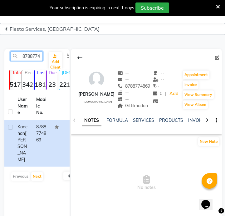
paste input "9479411245"
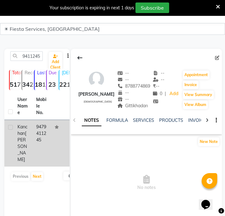
drag, startPoint x: 27, startPoint y: 121, endPoint x: 28, endPoint y: 124, distance: 3.9
click at [28, 123] on td "Kanchan Singh" at bounding box center [23, 143] width 19 height 47
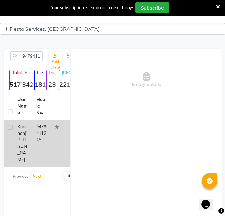
click at [30, 128] on td "Kanchan Singh" at bounding box center [23, 143] width 19 height 47
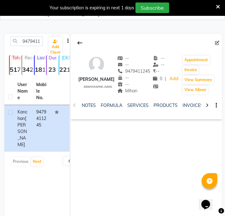
scroll to position [43, 0]
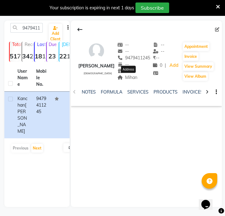
click at [135, 80] on span "Mihan" at bounding box center [127, 78] width 20 height 6
copy span "Mihan"
click at [36, 24] on input "9479411245" at bounding box center [26, 28] width 32 height 10
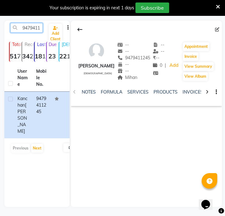
click at [36, 24] on input "9479411245" at bounding box center [26, 28] width 32 height 10
paste input "8257087018"
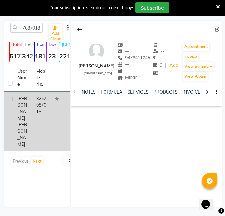
click at [42, 97] on td "8257087018" at bounding box center [41, 122] width 19 height 60
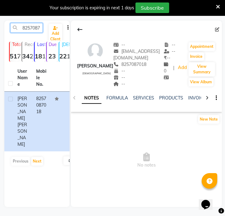
click at [29, 29] on input "8257087018" at bounding box center [26, 28] width 32 height 10
paste input "587072877"
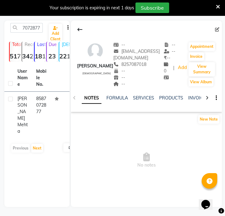
click at [42, 113] on td "8587072877" at bounding box center [41, 115] width 19 height 47
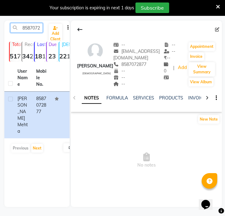
click at [29, 31] on input "8587072877" at bounding box center [26, 28] width 32 height 10
paste input "9423575530"
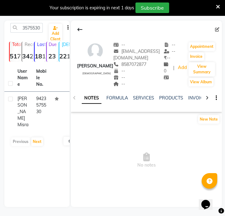
click at [34, 89] on th "Mobile No." at bounding box center [41, 77] width 19 height 27
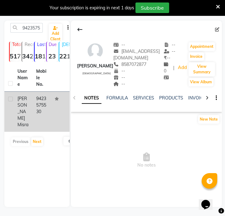
click at [34, 98] on td "9423575530" at bounding box center [41, 112] width 19 height 40
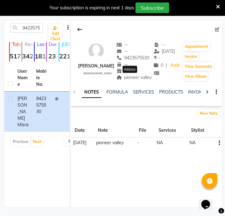
click at [131, 76] on span "pioneer valley" at bounding box center [134, 78] width 36 height 6
copy div "pioneer valley Address"
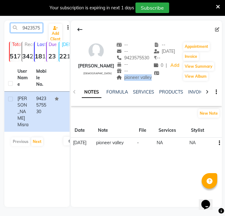
click at [35, 31] on input "9423575530" at bounding box center [26, 28] width 32 height 10
paste input "8460087431"
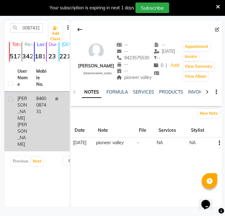
click at [46, 99] on td "8460087431" at bounding box center [41, 122] width 19 height 60
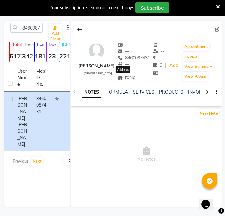
click at [128, 79] on span "ranip" at bounding box center [126, 78] width 18 height 6
copy span "ranip"
click at [43, 26] on div "8460087431" at bounding box center [27, 28] width 42 height 10
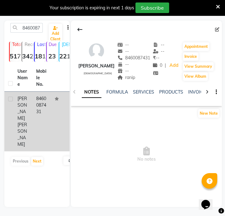
click at [42, 106] on td "8460087431" at bounding box center [41, 122] width 19 height 60
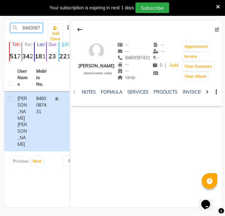
click at [29, 30] on input "8460087431" at bounding box center [26, 28] width 32 height 10
paste input "8920989364"
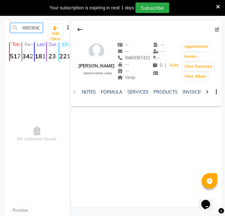
click at [30, 30] on input "84689209893640087431" at bounding box center [26, 28] width 32 height 10
paste input "920989364"
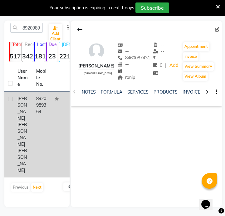
click at [39, 107] on td "8920989364" at bounding box center [41, 135] width 19 height 86
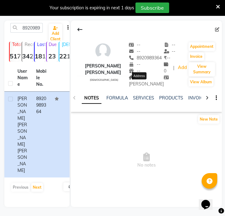
click at [138, 82] on span "Shela" at bounding box center [146, 81] width 35 height 12
copy div "Shela Address"
click at [40, 32] on input "8920989364" at bounding box center [26, 28] width 32 height 10
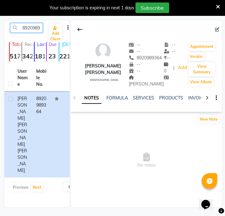
click at [40, 32] on input "8920989364" at bounding box center [26, 28] width 32 height 10
paste input "9226126670"
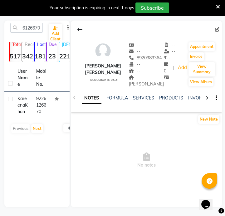
click at [48, 100] on td "9226126670" at bounding box center [41, 105] width 19 height 27
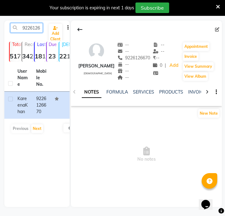
click at [29, 27] on input "9226126670" at bounding box center [26, 28] width 32 height 10
paste input "84313175"
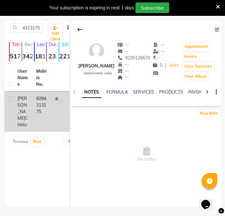
click at [38, 99] on td "9284313175" at bounding box center [41, 112] width 19 height 40
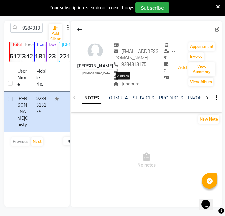
click at [130, 84] on span "Juhapura" at bounding box center [126, 84] width 26 height 6
click at [36, 31] on input "9284313175" at bounding box center [26, 28] width 32 height 10
paste input "8483034647"
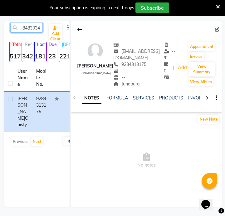
scroll to position [0, 8]
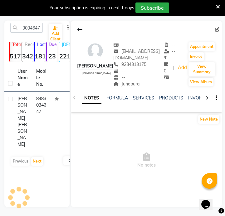
click at [48, 100] on td "8483034647" at bounding box center [41, 122] width 19 height 60
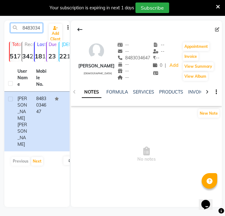
click at [37, 28] on input "8483034647" at bounding box center [26, 28] width 32 height 10
paste input "780021913"
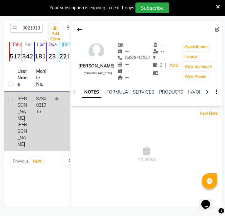
click at [50, 115] on td "8780021913" at bounding box center [41, 122] width 19 height 60
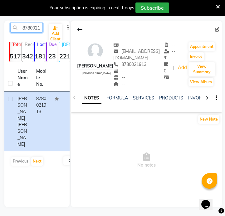
click at [37, 28] on input "8780021913" at bounding box center [26, 28] width 32 height 10
paste input "9638427719"
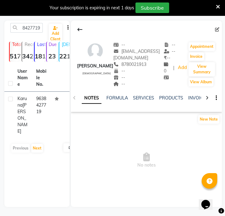
click at [54, 114] on td at bounding box center [60, 115] width 19 height 47
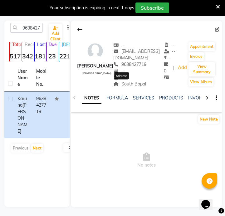
click at [123, 84] on span "South Bopal" at bounding box center [129, 84] width 33 height 6
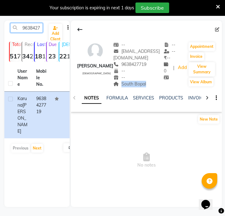
click at [26, 29] on input "9638427719" at bounding box center [26, 28] width 32 height 10
paste input "7414914727"
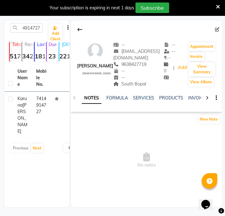
click at [40, 99] on td "7414914727" at bounding box center [41, 115] width 19 height 47
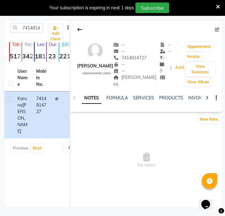
click at [128, 88] on div "NOTES FORMULA SERVICES PRODUCTS INVOICES APPOINTMENTS MEMBERSHIP PACKAGES VOUCH…" at bounding box center [146, 98] width 151 height 21
click at [131, 78] on span "Trimurti sq" at bounding box center [134, 81] width 43 height 12
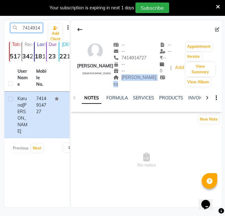
click at [32, 28] on input "7414914727" at bounding box center [26, 28] width 32 height 10
paste input "910465020"
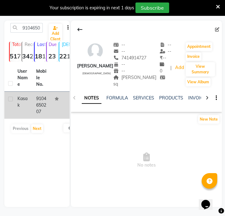
click at [41, 103] on td "9104650207" at bounding box center [41, 105] width 19 height 27
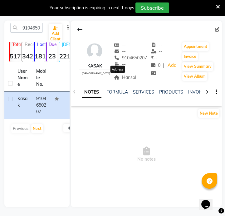
click at [119, 79] on span "Hansol" at bounding box center [125, 78] width 22 height 6
click at [37, 25] on input "9104650207" at bounding box center [26, 28] width 32 height 10
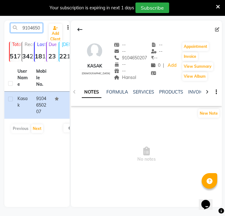
paste input "801755479"
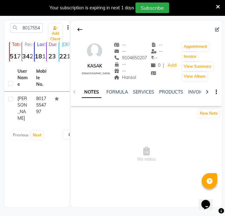
click at [36, 88] on th "Mobile No." at bounding box center [41, 77] width 19 height 27
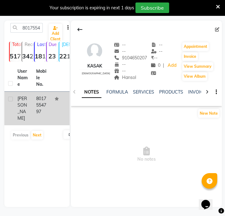
click at [39, 97] on td "8017554797" at bounding box center [41, 109] width 19 height 34
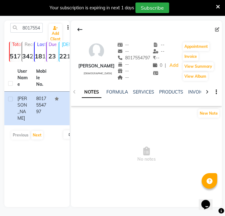
click at [36, 34] on div "8017554797 Add Client" at bounding box center [37, 30] width 63 height 15
click at [36, 28] on input "8017554797" at bounding box center [26, 28] width 32 height 10
paste input "806911951"
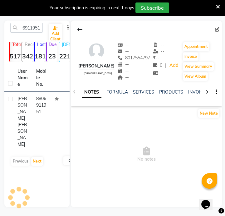
click at [37, 84] on th "Mobile No." at bounding box center [41, 77] width 19 height 27
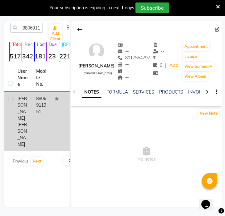
click at [49, 103] on td "8806911951" at bounding box center [41, 122] width 19 height 60
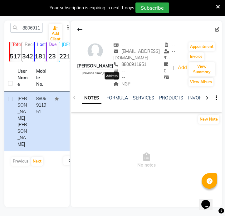
click at [120, 84] on span "NGP" at bounding box center [121, 84] width 17 height 6
click at [116, 83] on span "NGP" at bounding box center [121, 84] width 17 height 6
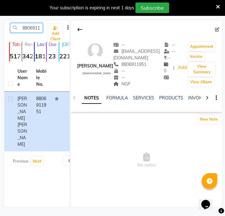
click at [34, 28] on input "8806911951" at bounding box center [26, 28] width 32 height 10
paste input "928679677"
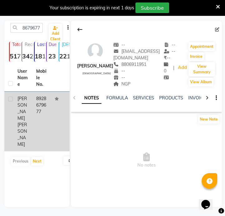
click at [30, 108] on td "Kashish Budhrani" at bounding box center [23, 122] width 19 height 60
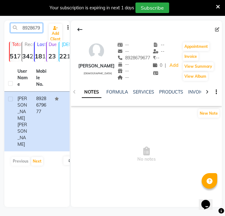
click at [24, 31] on input "8928679677" at bounding box center [26, 28] width 32 height 10
paste input "9309194844"
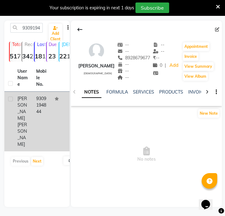
click at [29, 118] on td "Kashish Meshram" at bounding box center [23, 122] width 19 height 60
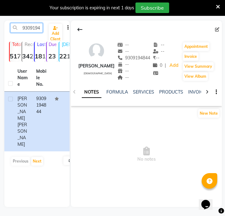
click at [40, 28] on input "9309194844" at bounding box center [26, 28] width 32 height 10
paste input "7874025597"
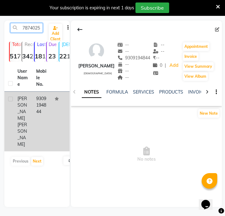
scroll to position [0, 8]
type input "7874025597"
click at [30, 112] on td "Kashish Meshram" at bounding box center [23, 122] width 19 height 60
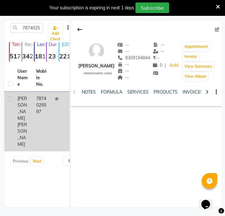
click at [44, 106] on td "7874025597" at bounding box center [41, 122] width 19 height 60
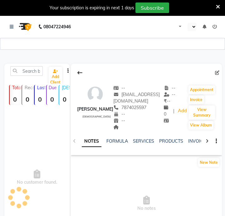
select select "en"
select select "2078"
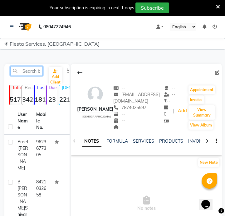
click at [28, 68] on input "text" at bounding box center [26, 71] width 32 height 10
paste input "8017554797"
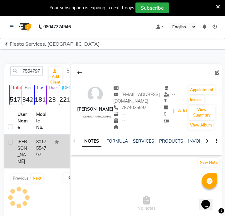
click at [37, 146] on td "8017554797" at bounding box center [41, 152] width 19 height 34
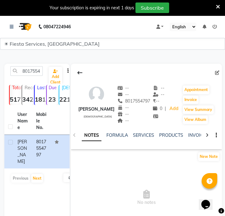
click at [36, 77] on div "8017554797 Add Client" at bounding box center [37, 73] width 63 height 15
click at [36, 72] on input "8017554797" at bounding box center [26, 71] width 32 height 10
paste input "9309194844"
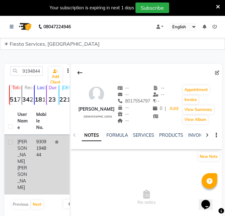
click at [32, 148] on td "9309194844" at bounding box center [41, 165] width 19 height 60
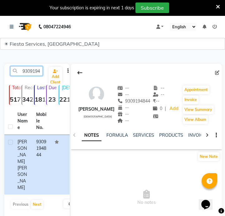
click at [38, 72] on input "9309194844" at bounding box center [26, 71] width 32 height 10
paste input "8177829847"
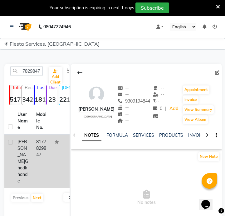
click at [37, 162] on td "8177829847" at bounding box center [41, 161] width 19 height 53
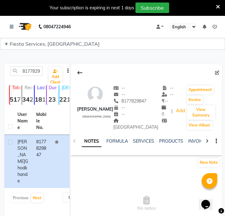
click at [146, 125] on span "[GEOGRAPHIC_DATA]" at bounding box center [135, 124] width 45 height 12
click at [40, 72] on input "8177829847" at bounding box center [26, 71] width 32 height 10
paste input "7798596323"
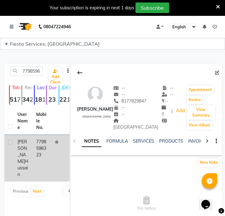
click at [31, 153] on td "[PERSON_NAME] [PERSON_NAME]" at bounding box center [23, 158] width 19 height 47
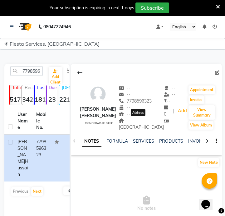
click at [140, 121] on span "[GEOGRAPHIC_DATA]" at bounding box center [141, 124] width 45 height 12
click at [28, 72] on input "7798596323" at bounding box center [26, 71] width 32 height 10
paste input "9970121179"
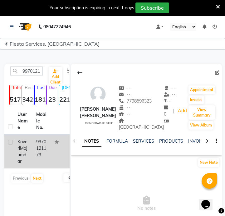
click at [31, 167] on td "[PERSON_NAME]" at bounding box center [23, 152] width 19 height 34
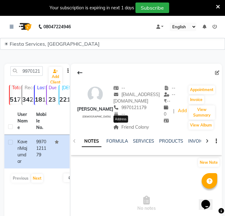
click at [121, 128] on span "Friend Colony" at bounding box center [131, 128] width 36 height 6
click at [121, 127] on span "Friend Colony" at bounding box center [131, 128] width 36 height 6
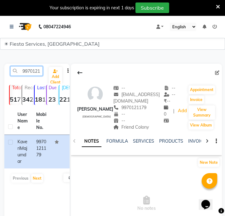
click at [19, 70] on input "9970121179" at bounding box center [26, 71] width 32 height 10
paste input "828752702"
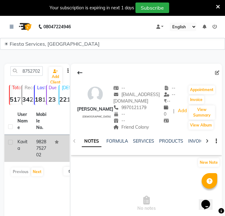
click at [40, 148] on td "9828752702" at bounding box center [41, 148] width 19 height 27
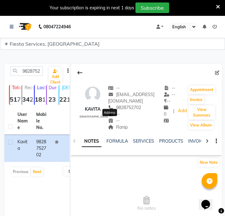
click at [112, 125] on span "Ranip" at bounding box center [118, 128] width 20 height 6
copy span "Ranip"
click at [34, 68] on input "9828752702" at bounding box center [26, 71] width 32 height 10
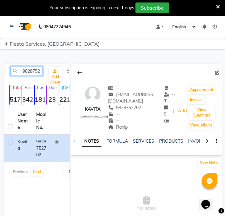
paste input "701661413"
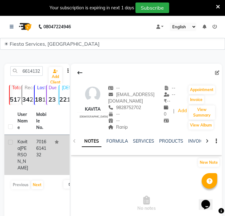
click at [29, 154] on td "[PERSON_NAME]" at bounding box center [23, 155] width 19 height 40
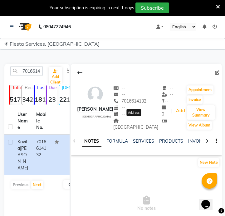
click at [137, 122] on span "[GEOGRAPHIC_DATA]" at bounding box center [135, 124] width 45 height 12
copy div "[GEOGRAPHIC_DATA] city Address"
click at [21, 73] on input "7016614132" at bounding box center [26, 71] width 32 height 10
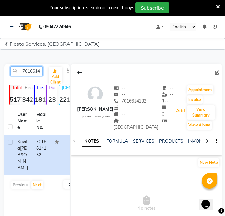
click at [21, 73] on input "7016614132" at bounding box center [26, 71] width 32 height 10
paste input "13147503699"
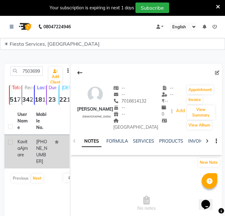
click at [45, 150] on td "[PHONE_NUMBER]" at bounding box center [41, 152] width 19 height 34
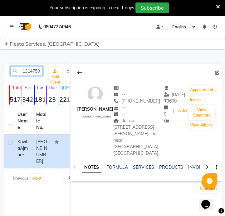
drag, startPoint x: 21, startPoint y: 72, endPoint x: 25, endPoint y: 71, distance: 4.1
click at [21, 72] on input "13147503699" at bounding box center [26, 71] width 32 height 10
click at [25, 71] on input "13147503699" at bounding box center [26, 71] width 32 height 10
paste input "9825583777"
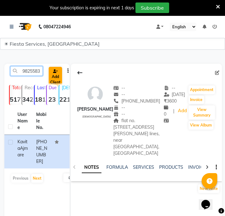
scroll to position [0, 8]
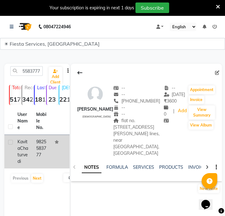
click at [31, 150] on td "[PERSON_NAME]" at bounding box center [23, 152] width 19 height 34
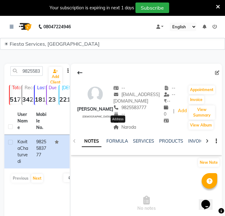
click at [121, 127] on span "Naroda" at bounding box center [124, 128] width 23 height 6
copy span "Naroda"
click at [34, 69] on input "9825583777" at bounding box center [26, 71] width 32 height 10
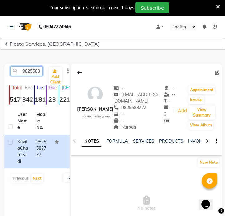
paste input "8094160491"
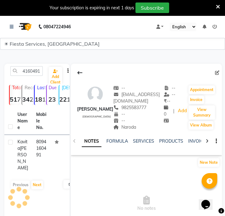
click at [30, 162] on td "[PERSON_NAME]" at bounding box center [23, 155] width 19 height 40
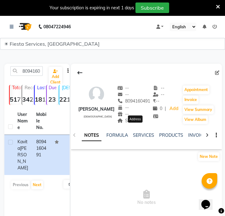
click at [136, 124] on span "Sanand" at bounding box center [128, 121] width 23 height 6
copy span "Sanand"
click at [33, 69] on input "8094160491" at bounding box center [26, 71] width 32 height 10
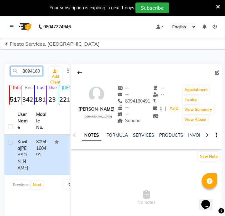
click at [33, 69] on input "8094160491" at bounding box center [26, 71] width 32 height 10
paste input "9824157658"
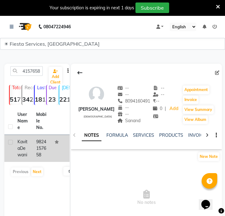
click at [39, 152] on td "9824157658" at bounding box center [41, 148] width 19 height 27
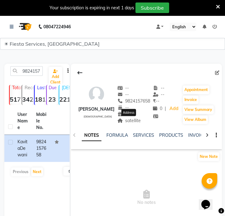
click at [131, 121] on span "satellite" at bounding box center [129, 121] width 24 height 6
copy span "satellite"
click at [27, 75] on input "9824157658" at bounding box center [26, 71] width 32 height 10
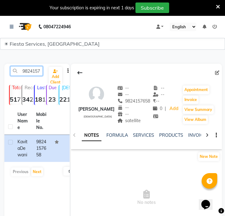
paste input "2908569"
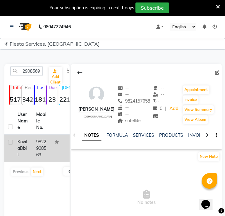
click at [41, 161] on td "9822908569" at bounding box center [41, 148] width 19 height 27
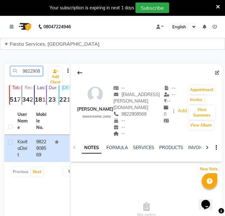
click at [37, 71] on input "9822908569" at bounding box center [26, 71] width 32 height 10
paste input "096434353"
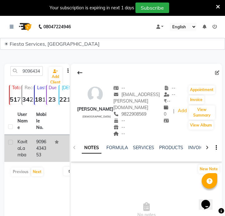
click at [31, 162] on td "[PERSON_NAME]" at bounding box center [23, 148] width 19 height 27
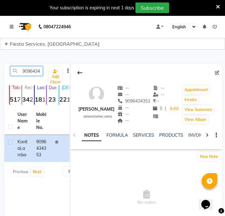
click at [40, 74] on input "9096434353" at bounding box center [26, 71] width 32 height 10
paste input "372812340"
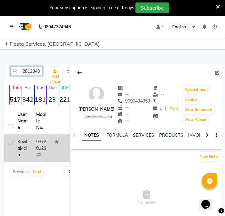
type input "9372812340"
click at [35, 153] on td "9372812340" at bounding box center [41, 148] width 19 height 27
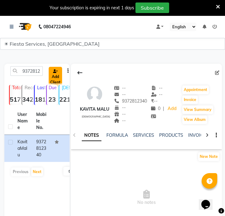
click at [54, 70] on icon at bounding box center [55, 71] width 5 height 4
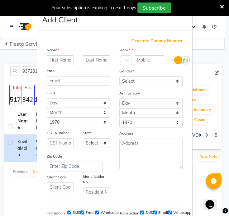
click at [37, 72] on div "Add Client Generate Dummy Number Name Email DOB Day 01 02 03 04 05 06 07 08 09 …" at bounding box center [115, 158] width 156 height 299
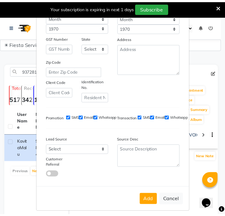
scroll to position [101, 0]
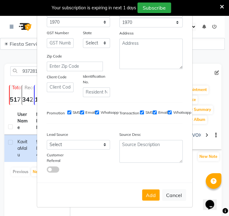
click at [167, 197] on button "Cancel" at bounding box center [174, 195] width 24 height 12
select select
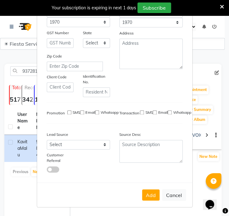
select select
checkbox input "false"
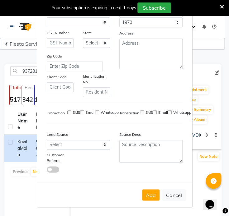
checkbox input "false"
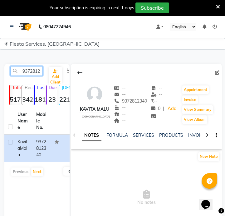
click at [31, 71] on input "9372812340" at bounding box center [26, 71] width 32 height 10
paste input "8793524907"
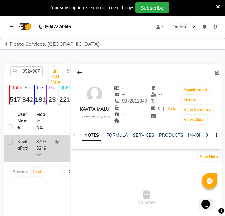
click at [35, 157] on td "8793524907" at bounding box center [41, 148] width 19 height 27
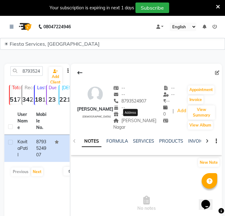
click at [129, 118] on span "[PERSON_NAME] Nagar" at bounding box center [134, 124] width 43 height 12
copy div "[PERSON_NAME] Nagar Address"
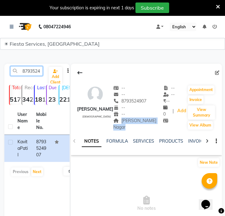
click at [22, 69] on input "8793524907" at bounding box center [26, 71] width 32 height 10
paste input "9370877899"
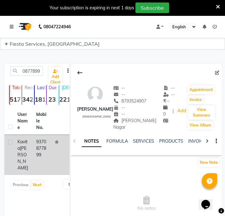
click at [40, 153] on td "9370877899" at bounding box center [41, 155] width 19 height 40
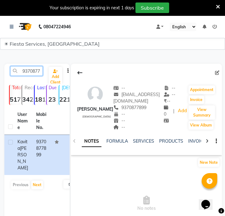
click at [29, 70] on input "9370877899" at bounding box center [26, 71] width 32 height 10
paste input "8623021134"
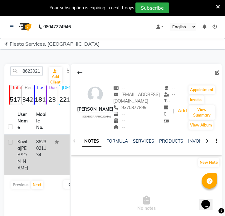
click at [39, 143] on td "8623021134" at bounding box center [41, 155] width 19 height 40
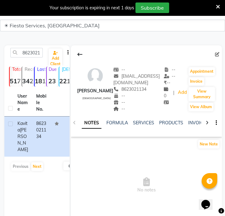
scroll to position [28, 0]
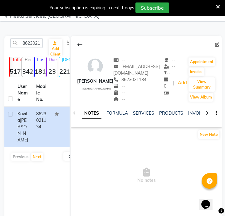
drag, startPoint x: 33, startPoint y: 36, endPoint x: 34, endPoint y: 40, distance: 4.8
click at [33, 36] on div "8623021134 Add Client Total 5177 Recent 342 Lost 1810 Due 23 [DEMOGRAPHIC_DATA]…" at bounding box center [36, 129] width 65 height 187
click at [34, 42] on input "8623021134" at bounding box center [26, 43] width 32 height 10
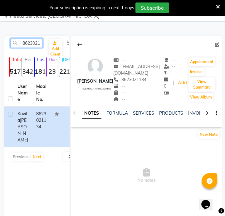
paste input "9909994973"
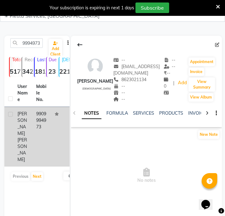
click at [44, 128] on td "9909994973" at bounding box center [41, 137] width 19 height 60
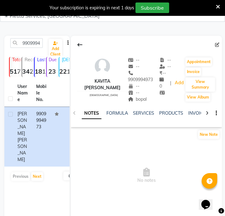
click at [142, 102] on div "bopal" at bounding box center [143, 99] width 31 height 7
copy span "bopal"
click at [35, 42] on input "9909994973" at bounding box center [26, 43] width 32 height 10
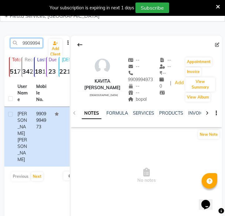
paste input "371889957"
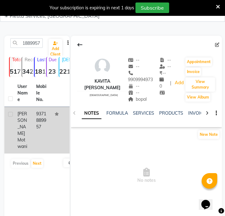
click at [40, 124] on td "9371889957" at bounding box center [41, 130] width 19 height 47
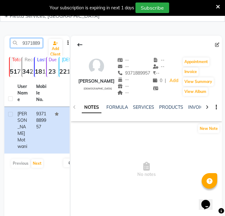
click at [25, 44] on input "9371889957" at bounding box center [26, 43] width 32 height 10
paste input "7887515661"
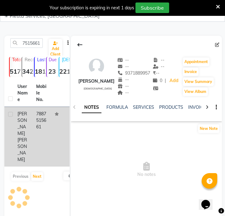
click at [44, 126] on td "7887515661" at bounding box center [41, 137] width 19 height 60
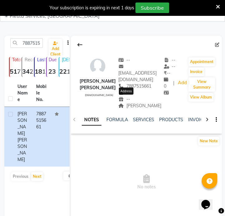
click at [136, 103] on span "[PERSON_NAME]" at bounding box center [139, 106] width 43 height 6
click at [125, 103] on span "[PERSON_NAME]" at bounding box center [139, 106] width 43 height 6
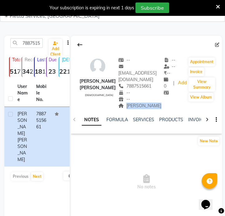
copy span "[PERSON_NAME]"
click at [31, 40] on input "7887515661" at bounding box center [26, 43] width 32 height 10
paste input "9960230108"
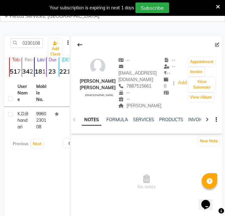
click at [37, 125] on td "9960230108" at bounding box center [41, 120] width 19 height 27
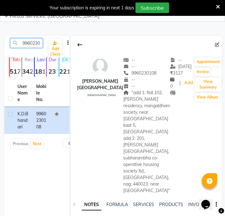
click at [37, 41] on input "9960230108" at bounding box center [26, 43] width 32 height 10
paste input "8956486890"
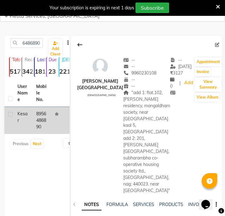
click at [30, 129] on td "Kesar" at bounding box center [23, 120] width 19 height 27
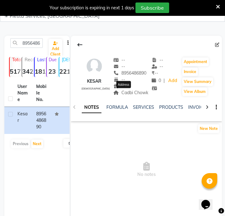
click at [136, 93] on span "Cadbi Chowk" at bounding box center [130, 93] width 35 height 6
copy div "Cadbi Chowk Address"
click at [42, 43] on input "8956486890" at bounding box center [26, 43] width 32 height 10
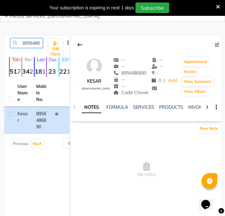
click at [42, 43] on input "8956486890" at bounding box center [26, 43] width 32 height 10
paste input "9699434524"
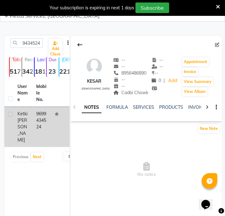
drag, startPoint x: 39, startPoint y: 115, endPoint x: 69, endPoint y: 108, distance: 30.1
click at [40, 115] on td "9699434524" at bounding box center [41, 127] width 19 height 40
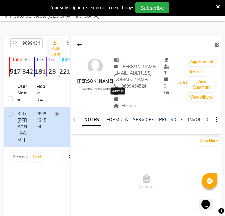
click at [121, 103] on span "Hingna" at bounding box center [124, 106] width 22 height 6
copy span "Hingna"
click at [27, 44] on input "9699434524" at bounding box center [26, 43] width 32 height 10
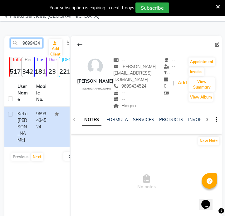
paste input "7276720737"
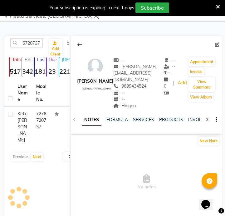
click at [34, 113] on td "7276720737" at bounding box center [41, 127] width 19 height 40
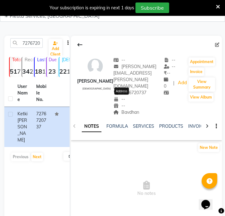
click at [127, 110] on span "Bavdhan" at bounding box center [126, 113] width 26 height 6
click at [34, 45] on input "7276720737" at bounding box center [26, 43] width 32 height 10
paste input "9998695960"
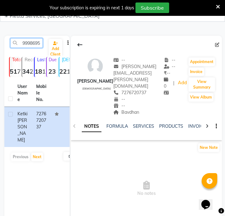
scroll to position [0, 8]
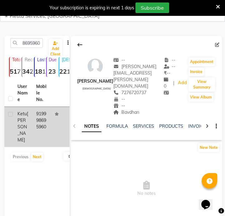
click at [41, 121] on td "919998695960" at bounding box center [41, 127] width 19 height 40
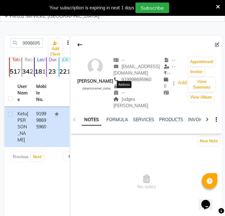
click at [130, 97] on span "Judges [PERSON_NAME]" at bounding box center [130, 103] width 35 height 12
click at [43, 43] on div "9998695960" at bounding box center [27, 43] width 42 height 10
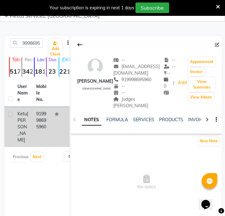
click at [45, 121] on td "919998695960" at bounding box center [41, 127] width 19 height 40
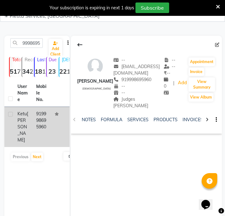
click at [34, 118] on td "919998695960" at bounding box center [41, 127] width 19 height 40
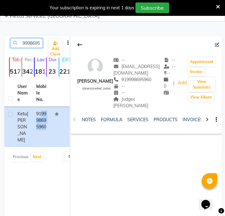
click at [22, 42] on input "9998695960" at bounding box center [26, 43] width 32 height 10
paste input "428262374"
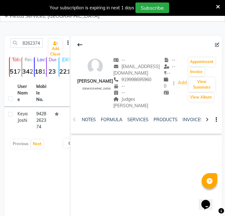
click at [32, 103] on th "Mobile No." at bounding box center [41, 93] width 19 height 27
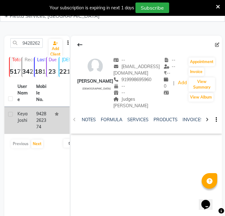
click at [40, 125] on td "9428262374" at bounding box center [41, 120] width 19 height 27
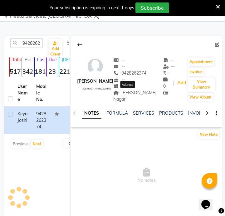
click at [139, 94] on span "[PERSON_NAME] Nagar" at bounding box center [134, 96] width 43 height 12
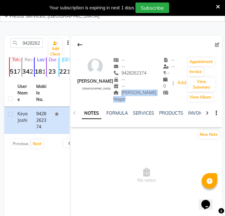
click at [139, 94] on span "[PERSON_NAME] Nagar" at bounding box center [134, 96] width 43 height 12
click at [26, 45] on input "9428262374" at bounding box center [26, 43] width 32 height 10
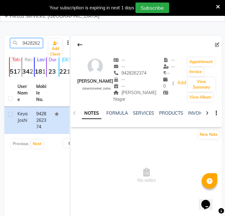
click at [26, 45] on input "9428262374" at bounding box center [26, 43] width 32 height 10
paste input "924673923"
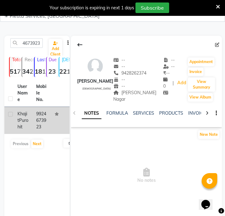
click at [47, 116] on td "9924673923" at bounding box center [41, 120] width 19 height 27
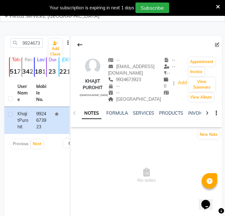
click at [122, 96] on div "[GEOGRAPHIC_DATA]" at bounding box center [136, 99] width 56 height 7
click at [28, 44] on input "9924673923" at bounding box center [26, 43] width 32 height 10
paste input "8160446699"
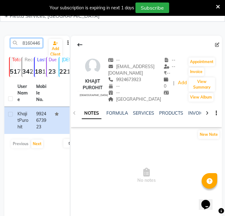
scroll to position [0, 8]
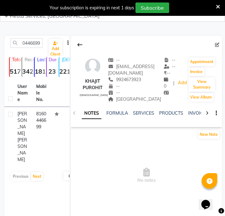
click at [41, 127] on td "8160446699" at bounding box center [41, 137] width 19 height 60
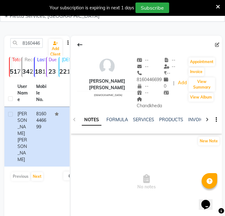
click at [138, 104] on span "Chandkheda" at bounding box center [148, 103] width 25 height 12
click at [143, 108] on span "Chandkheda" at bounding box center [148, 103] width 25 height 12
click at [44, 43] on div "8160446699" at bounding box center [27, 43] width 42 height 10
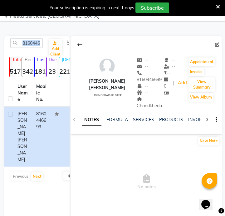
drag, startPoint x: 44, startPoint y: 43, endPoint x: 39, endPoint y: 43, distance: 5.0
click at [43, 43] on div "8160446699" at bounding box center [27, 43] width 42 height 10
click at [33, 47] on input "8160446699" at bounding box center [26, 43] width 32 height 10
paste input "94268909"
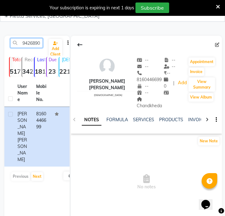
scroll to position [0, 8]
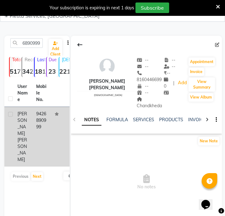
click at [37, 119] on td "9426890999" at bounding box center [41, 137] width 19 height 60
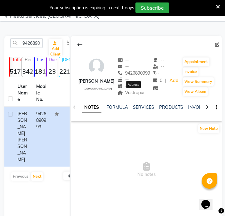
click at [137, 92] on span "Vastrapur" at bounding box center [131, 93] width 28 height 6
click at [42, 45] on input "9426890999" at bounding box center [26, 43] width 32 height 10
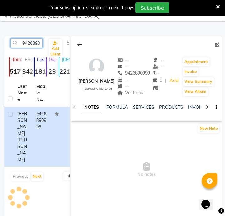
click at [41, 45] on input "9426890999" at bounding box center [26, 43] width 32 height 10
paste input "016059165"
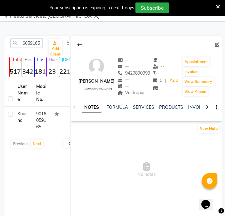
drag, startPoint x: 39, startPoint y: 121, endPoint x: 82, endPoint y: 115, distance: 43.1
click at [40, 121] on td "9016059165" at bounding box center [41, 120] width 19 height 27
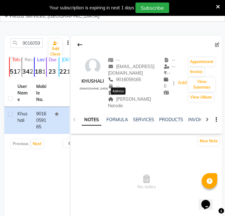
click at [128, 99] on span "[PERSON_NAME] Naroda" at bounding box center [129, 103] width 43 height 12
click at [129, 100] on span "[PERSON_NAME] Naroda" at bounding box center [129, 103] width 43 height 12
click at [122, 99] on span "[PERSON_NAME] Naroda" at bounding box center [129, 103] width 43 height 12
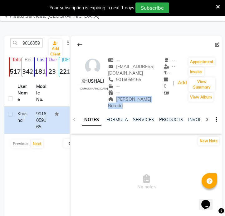
click at [122, 99] on span "[PERSON_NAME] Naroda" at bounding box center [129, 103] width 43 height 12
click at [37, 47] on input "9016059165" at bounding box center [26, 43] width 32 height 10
paste input "662433594"
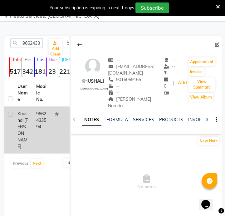
click at [47, 122] on td "9662433594" at bounding box center [41, 130] width 19 height 47
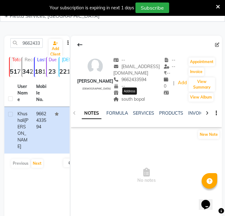
click at [129, 100] on span "south bopal" at bounding box center [128, 100] width 31 height 6
click at [36, 45] on input "9662433594" at bounding box center [26, 43] width 32 height 10
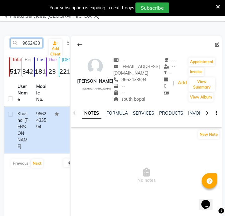
click at [36, 45] on input "9662433594" at bounding box center [26, 43] width 32 height 10
paste input "815600094"
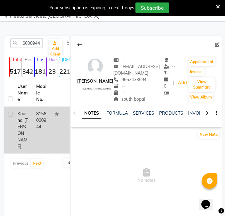
click at [51, 132] on td at bounding box center [60, 130] width 19 height 47
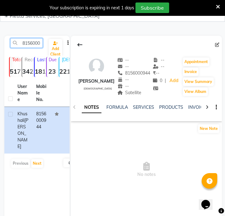
click at [32, 39] on input "8156000944" at bounding box center [26, 43] width 32 height 10
paste input "9428543868"
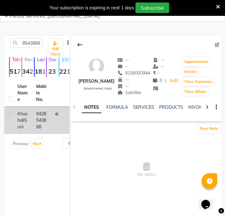
click at [37, 120] on td "9428543868" at bounding box center [41, 120] width 19 height 27
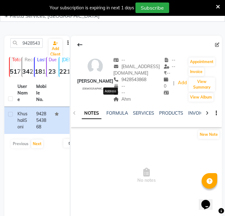
click at [117, 100] on span "Ahm" at bounding box center [121, 100] width 17 height 6
click at [113, 97] on span "Ahm" at bounding box center [121, 100] width 17 height 6
click at [34, 46] on input "9428543868" at bounding box center [26, 43] width 32 height 10
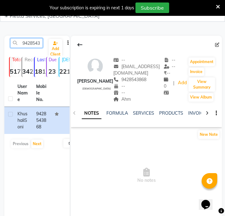
click at [34, 46] on input "9428543868" at bounding box center [26, 43] width 32 height 10
paste input "491936"
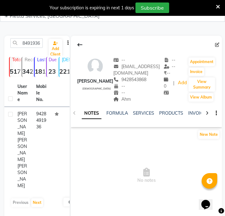
click at [42, 122] on td "9428491936" at bounding box center [41, 150] width 19 height 86
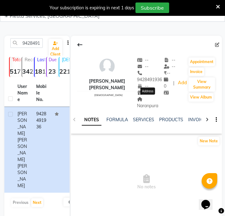
click at [149, 101] on span "Naranpura" at bounding box center [147, 103] width 21 height 12
click at [31, 46] on input "9428491936" at bounding box center [26, 43] width 32 height 10
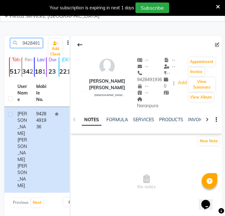
paste input "7802070991"
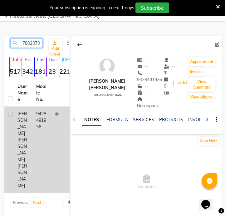
scroll to position [0, 8]
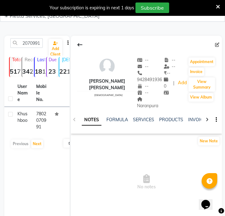
click at [27, 122] on span "Khushboo" at bounding box center [22, 117] width 10 height 12
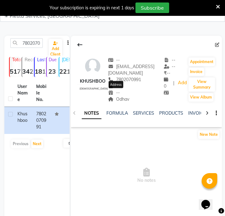
click at [115, 97] on span "Odhav" at bounding box center [118, 100] width 21 height 6
click at [34, 42] on input "7802070991" at bounding box center [26, 43] width 32 height 10
paste input "6376013562"
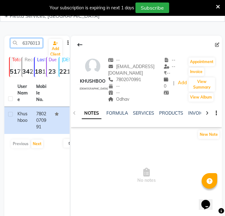
scroll to position [0, 8]
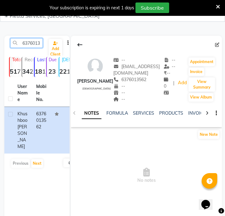
click at [30, 46] on input "6376013562" at bounding box center [26, 43] width 32 height 10
paste input "9558855865"
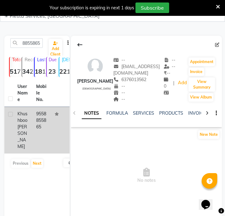
click at [40, 117] on td "9558855865" at bounding box center [41, 130] width 19 height 47
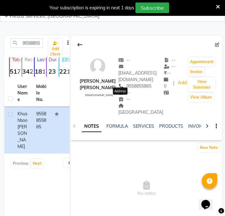
click at [126, 103] on span "[GEOGRAPHIC_DATA]" at bounding box center [140, 109] width 45 height 12
click at [28, 44] on input "9558855865" at bounding box center [26, 43] width 32 height 10
paste input "8959276524"
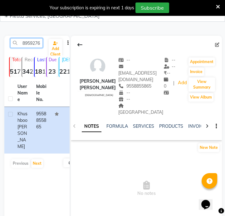
scroll to position [0, 8]
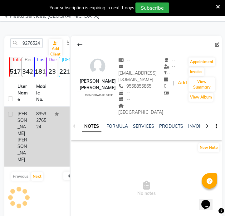
click at [42, 119] on td "8959276524" at bounding box center [41, 137] width 19 height 60
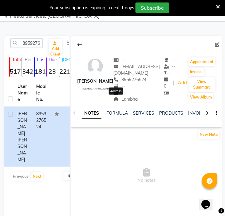
click at [118, 102] on span "Lambha" at bounding box center [125, 100] width 24 height 6
click at [36, 46] on input "8959276524" at bounding box center [26, 43] width 32 height 10
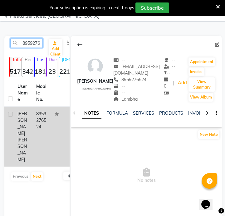
paste input "9726566231"
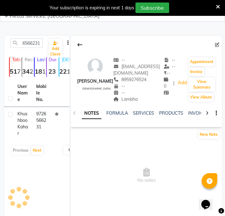
click at [38, 131] on td "9726566231" at bounding box center [41, 124] width 19 height 34
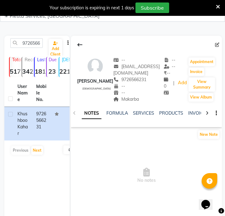
click at [115, 103] on div "NOTES FORMULA SERVICES PRODUCTS INVOICES APPOINTMENTS MEMBERSHIP PACKAGES VOUCH…" at bounding box center [146, 113] width 151 height 21
click at [116, 101] on span "Makarba" at bounding box center [126, 100] width 26 height 6
click at [117, 101] on span "Makarba" at bounding box center [126, 100] width 26 height 6
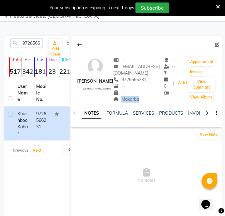
click at [117, 101] on span "Makarba" at bounding box center [126, 100] width 26 height 6
click at [35, 40] on input "9726566231" at bounding box center [26, 43] width 32 height 10
paste input "923795792"
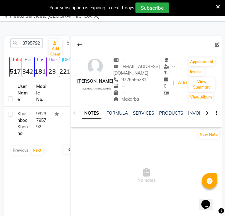
click at [30, 119] on td "[PERSON_NAME]" at bounding box center [23, 124] width 19 height 34
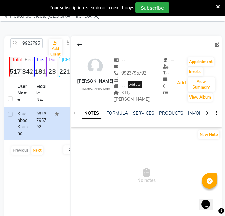
click at [136, 93] on span "Kitty ([PERSON_NAME])" at bounding box center [131, 96] width 37 height 12
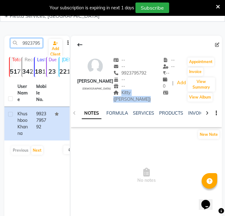
click at [25, 45] on input "9923795792" at bounding box center [26, 43] width 32 height 10
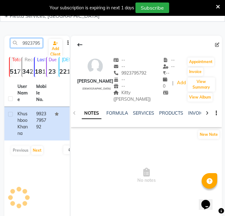
paste input "198230664"
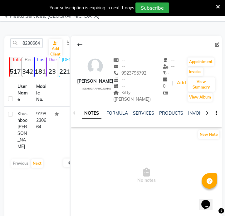
click at [40, 116] on td "9198230664" at bounding box center [41, 130] width 19 height 47
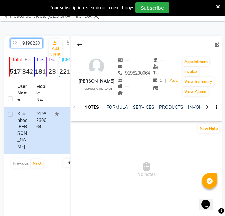
click at [29, 46] on input "9198230664" at bounding box center [26, 43] width 32 height 10
paste input "66573232"
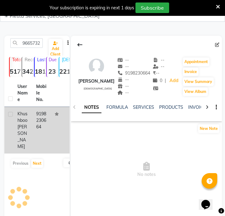
click at [31, 112] on td "[PERSON_NAME]" at bounding box center [23, 130] width 19 height 47
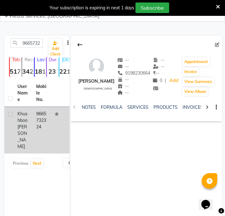
click at [44, 108] on td "9665732324" at bounding box center [41, 130] width 19 height 47
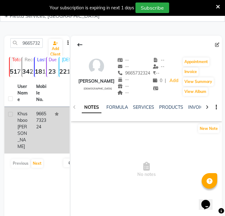
click at [37, 115] on td "9665732324" at bounding box center [41, 130] width 19 height 47
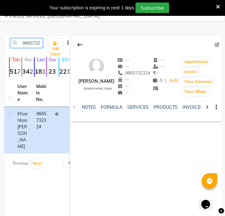
click at [30, 42] on input "9665732324" at bounding box center [26, 43] width 32 height 10
paste input "009313200"
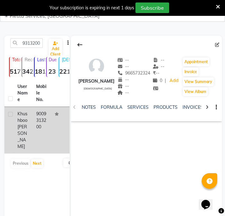
click at [44, 134] on td "9009313200" at bounding box center [41, 130] width 19 height 47
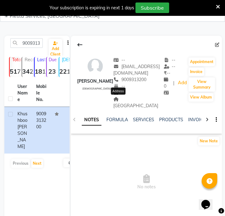
click at [115, 98] on span "[GEOGRAPHIC_DATA]" at bounding box center [135, 103] width 45 height 12
click at [35, 45] on input "9009313200" at bounding box center [26, 43] width 32 height 10
paste input "6352683094"
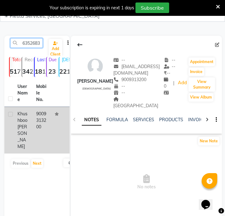
scroll to position [0, 8]
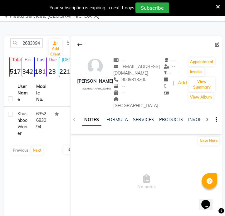
click at [40, 127] on td "6352683094" at bounding box center [41, 124] width 19 height 34
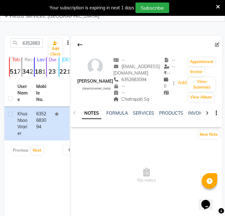
click at [134, 103] on div "NOTES FORMULA SERVICES PRODUCTS INVOICES APPOINTMENTS MEMBERSHIP PACKAGES VOUCH…" at bounding box center [146, 113] width 151 height 21
click at [135, 99] on span "Chatrapati Sq" at bounding box center [131, 100] width 36 height 6
click at [36, 45] on input "6352683094" at bounding box center [26, 43] width 32 height 10
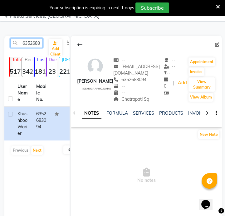
click at [36, 45] on input "6352683094" at bounding box center [26, 43] width 32 height 10
paste input "9998752922"
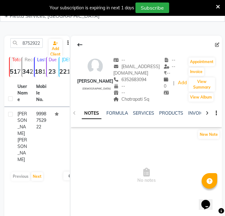
click at [48, 131] on td "9998752922" at bounding box center [41, 137] width 19 height 60
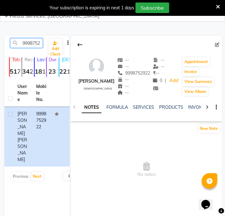
click at [32, 41] on input "9998752922" at bounding box center [26, 43] width 32 height 10
paste input "601135548"
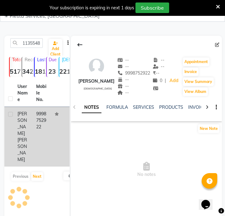
click at [38, 139] on td "9998752922" at bounding box center [41, 137] width 19 height 60
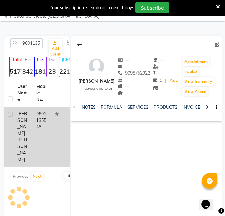
click at [47, 119] on td "9601135548" at bounding box center [41, 137] width 19 height 60
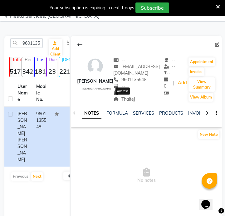
click at [126, 97] on span "Thaltej" at bounding box center [123, 100] width 21 height 6
click at [33, 49] on div "9601135548 Add Client" at bounding box center [37, 45] width 63 height 15
click at [33, 46] on input "9601135548" at bounding box center [26, 43] width 32 height 10
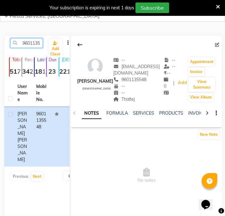
paste input "6274310"
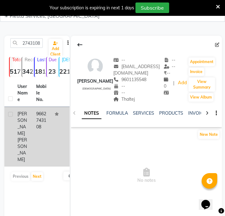
click at [41, 120] on td "9662743108" at bounding box center [41, 137] width 19 height 60
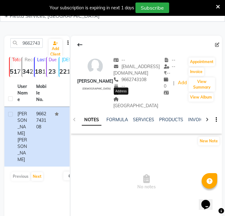
click at [120, 99] on span "[GEOGRAPHIC_DATA]" at bounding box center [135, 103] width 45 height 12
click at [32, 40] on input "9662743108" at bounding box center [26, 43] width 32 height 10
paste input "924442707"
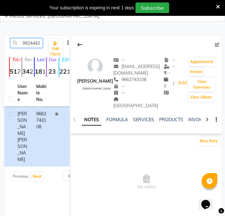
scroll to position [0, 8]
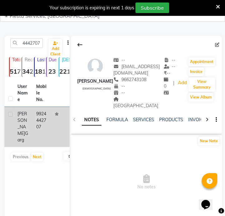
click at [36, 125] on td "9924442707" at bounding box center [41, 127] width 19 height 40
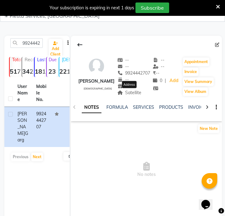
click at [133, 93] on span "Satellite" at bounding box center [129, 93] width 24 height 6
click at [31, 45] on input "9924442707" at bounding box center [26, 43] width 32 height 10
paste input "4270143"
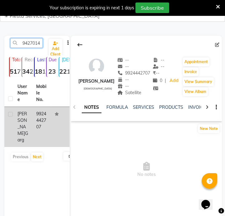
scroll to position [0, 8]
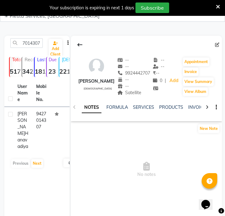
click at [44, 123] on td "9427014307" at bounding box center [41, 130] width 19 height 47
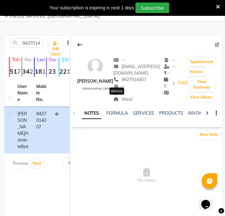
click at [119, 99] on span "Vavol" at bounding box center [122, 100] width 19 height 6
click at [33, 42] on input "9427014307" at bounding box center [26, 43] width 32 height 10
paste input "7744872895"
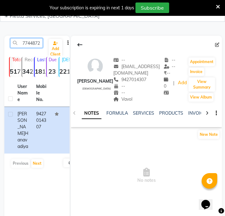
scroll to position [0, 8]
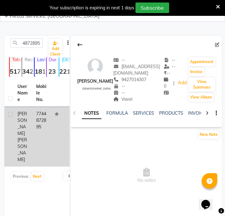
click at [27, 128] on div "[PERSON_NAME] [PERSON_NAME]" at bounding box center [22, 137] width 11 height 52
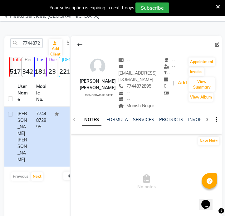
click at [124, 96] on div "--" at bounding box center [140, 99] width 45 height 7
click at [123, 103] on span "Manish Nagar" at bounding box center [136, 106] width 36 height 6
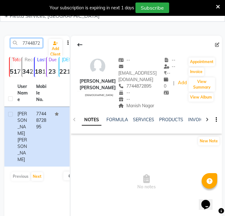
click at [31, 44] on input "7744872895" at bounding box center [26, 43] width 32 height 10
paste input "997846491"
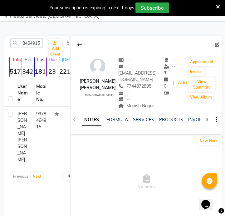
click at [40, 134] on div "User Name Mobile No. [PERSON_NAME] 9978464915 Previous Next 10 50 100" at bounding box center [36, 132] width 65 height 105
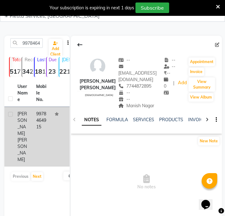
click at [44, 127] on td "9978464915" at bounding box center [41, 137] width 19 height 60
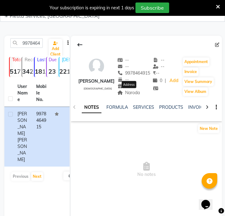
click at [131, 94] on span "Naroda" at bounding box center [128, 93] width 23 height 6
click at [36, 45] on input "9978464915" at bounding box center [26, 43] width 32 height 10
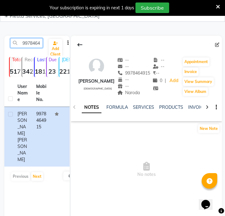
click at [36, 45] on input "9978464915" at bounding box center [26, 43] width 32 height 10
paste input "98081616"
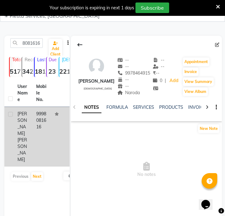
click at [47, 132] on td "9998081616" at bounding box center [41, 137] width 19 height 60
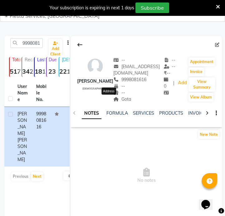
click at [114, 100] on span "Gota" at bounding box center [122, 100] width 18 height 6
click at [36, 43] on input "9998081616" at bounding box center [26, 43] width 32 height 10
paste input "886656413"
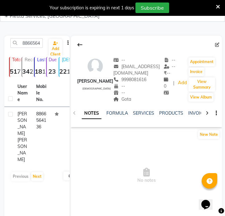
click at [1, 134] on main "8866564136 Add Client Total 5177 Recent 342 Lost 1810 Due 23 [DEMOGRAPHIC_DATA]…" at bounding box center [112, 129] width 225 height 206
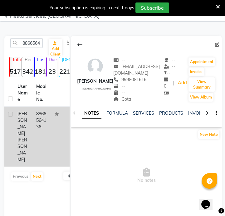
click at [30, 125] on td "[PERSON_NAME]" at bounding box center [23, 137] width 19 height 60
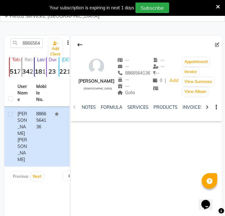
click at [130, 95] on span "Gota" at bounding box center [126, 93] width 18 height 6
click at [39, 43] on input "8866564136" at bounding box center [26, 43] width 32 height 10
paste input "793482873"
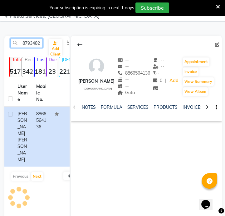
scroll to position [0, 8]
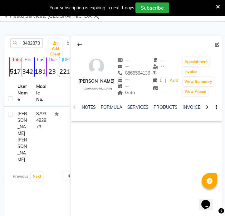
click at [37, 121] on td "8793482873" at bounding box center [41, 137] width 19 height 60
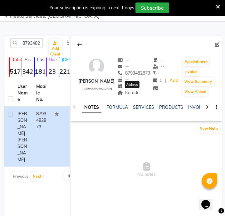
click at [133, 93] on span "Koradi" at bounding box center [127, 93] width 21 height 6
click at [22, 43] on input "8793482873" at bounding box center [26, 43] width 32 height 10
paste input "9687796080"
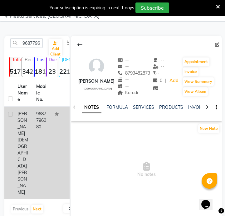
click at [9, 121] on td at bounding box center [8, 153] width 9 height 93
click at [46, 124] on td "9687796080" at bounding box center [41, 153] width 19 height 93
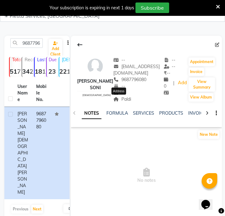
click at [124, 100] on span "Paldi" at bounding box center [122, 100] width 18 height 6
click at [33, 43] on input "9687796080" at bounding box center [26, 43] width 32 height 10
paste input "712619285"
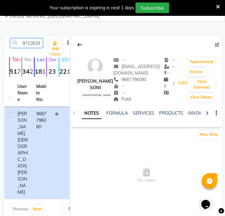
scroll to position [0, 8]
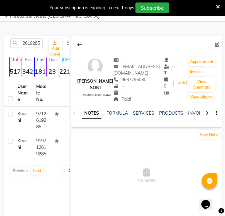
click at [41, 120] on td "9712619285" at bounding box center [41, 120] width 19 height 27
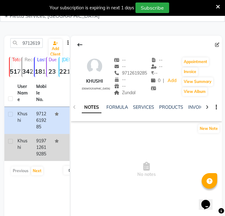
click at [48, 140] on td "919712619285" at bounding box center [41, 147] width 19 height 27
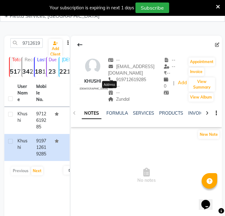
click at [119, 97] on span "Zundal" at bounding box center [118, 100] width 21 height 6
click at [38, 44] on input "9712619285" at bounding box center [26, 43] width 32 height 10
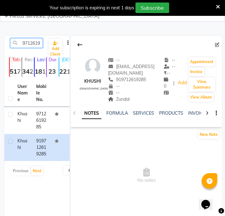
click at [30, 46] on input "9712619285" at bounding box center [26, 43] width 32 height 10
paste input "7778030788"
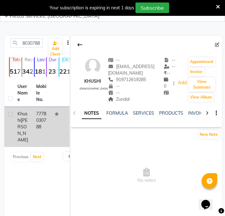
click at [36, 125] on td "7778030788" at bounding box center [41, 127] width 19 height 40
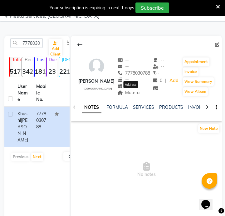
click at [132, 93] on span "Motera" at bounding box center [128, 93] width 22 height 6
click at [20, 42] on input "7778030788" at bounding box center [26, 43] width 32 height 10
paste input "8788829642"
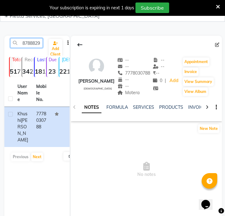
scroll to position [0, 8]
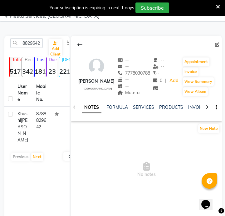
click at [40, 130] on td "8788829642" at bounding box center [41, 127] width 19 height 40
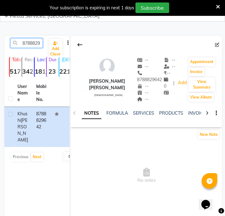
click at [25, 45] on input "8788829642" at bounding box center [26, 43] width 32 height 10
click at [32, 45] on input "8788829642" at bounding box center [26, 43] width 32 height 10
paste input "9226109577"
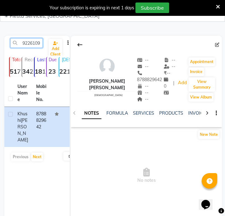
scroll to position [0, 8]
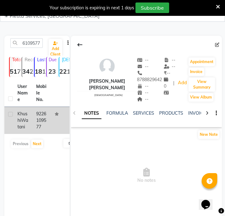
click at [63, 129] on td at bounding box center [60, 120] width 19 height 27
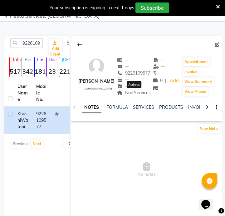
click at [144, 95] on span "Nail Services" at bounding box center [134, 93] width 34 height 6
click at [143, 95] on span "Nail Services" at bounding box center [134, 93] width 34 height 6
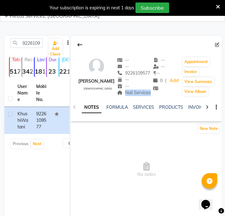
click at [143, 95] on span "Nail Services" at bounding box center [134, 93] width 34 height 6
click at [36, 45] on input "9226109577" at bounding box center [26, 43] width 32 height 10
paste input "8788829642"
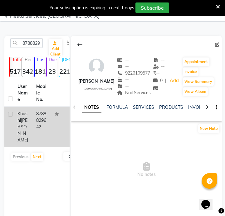
click at [39, 126] on td "8788829642" at bounding box center [41, 127] width 19 height 40
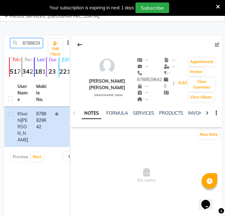
click at [31, 42] on input "8788829642" at bounding box center [26, 43] width 32 height 10
paste input "9157089660"
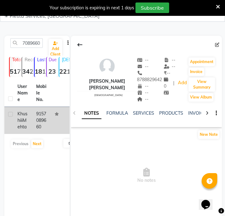
click at [38, 120] on td "9157089660" at bounding box center [41, 120] width 19 height 27
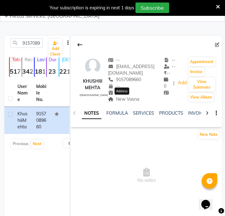
click at [120, 100] on span "New Vasna" at bounding box center [123, 100] width 31 height 6
click at [36, 46] on input "9157089660" at bounding box center [26, 43] width 32 height 10
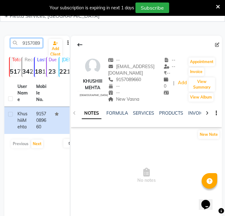
paste input "033003845"
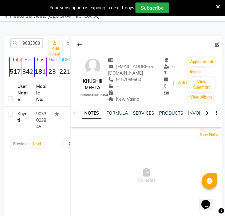
click at [38, 119] on td "9033003845" at bounding box center [41, 120] width 19 height 27
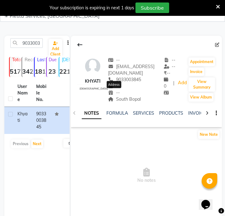
click at [117, 97] on span "South Bopal" at bounding box center [124, 100] width 33 height 6
click at [122, 97] on span "South Bopal" at bounding box center [124, 100] width 33 height 6
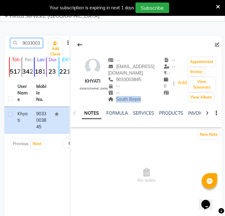
click at [35, 45] on input "9033003845" at bounding box center [26, 43] width 32 height 10
paste input "7984246371"
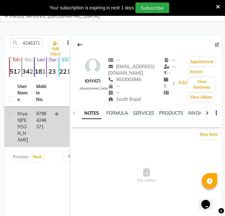
click at [52, 120] on td at bounding box center [60, 127] width 19 height 40
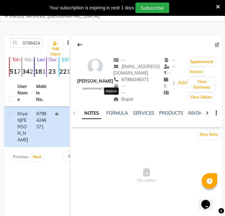
click at [115, 99] on span "Bopal" at bounding box center [123, 100] width 20 height 6
click at [38, 44] on input "97984246371" at bounding box center [26, 43] width 32 height 10
paste input "978584463"
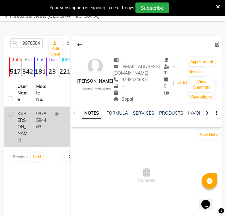
click at [35, 113] on td "9978584463" at bounding box center [41, 127] width 19 height 40
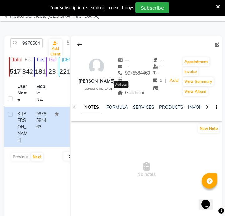
click at [121, 92] on span "Ghodasar" at bounding box center [130, 93] width 27 height 6
click at [37, 45] on input "9978584463" at bounding box center [26, 43] width 32 height 10
paste input "824224574"
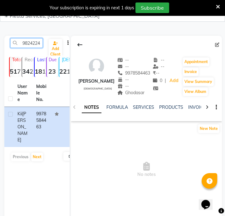
scroll to position [0, 8]
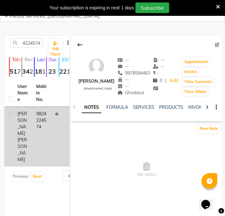
click at [36, 133] on td "9824224574" at bounding box center [41, 137] width 19 height 60
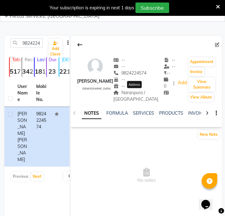
click at [134, 95] on span "Naranpura / [GEOGRAPHIC_DATA]" at bounding box center [135, 96] width 45 height 12
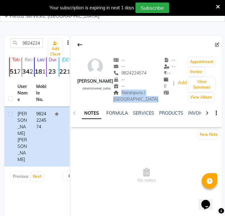
click at [134, 95] on span "Naranpura / [GEOGRAPHIC_DATA]" at bounding box center [135, 96] width 45 height 12
click at [41, 47] on input "9824224574" at bounding box center [26, 43] width 32 height 10
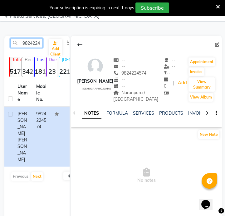
click at [40, 47] on input "9824224574" at bounding box center [26, 43] width 32 height 10
paste input "328498631"
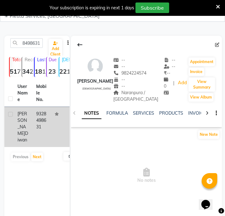
click at [32, 130] on td "9328498631" at bounding box center [41, 127] width 19 height 40
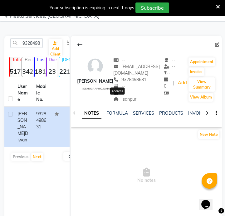
click at [127, 97] on span "Isanpur" at bounding box center [124, 100] width 23 height 6
click at [33, 47] on input "9328498631" at bounding box center [26, 43] width 32 height 10
paste input "426185224"
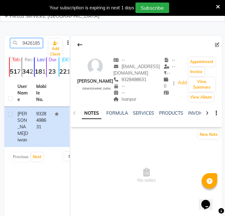
scroll to position [0, 8]
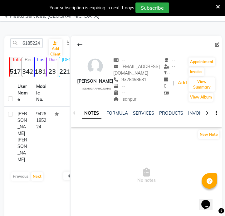
click at [48, 129] on td "9426185224" at bounding box center [41, 137] width 19 height 60
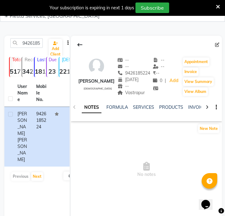
click at [130, 95] on span "Vastrapur" at bounding box center [131, 93] width 28 height 6
click at [35, 46] on input "9426185224" at bounding box center [26, 43] width 32 height 10
paste input "714831887"
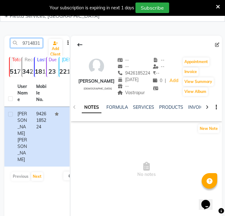
scroll to position [0, 8]
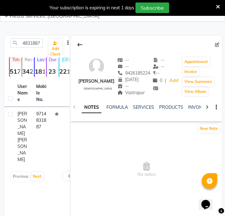
click at [39, 123] on td "9714831887" at bounding box center [41, 137] width 19 height 60
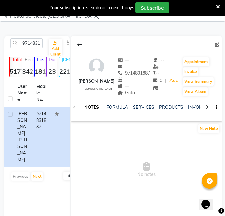
click at [129, 94] on span "Gota" at bounding box center [126, 93] width 18 height 6
click at [26, 48] on div "9714831887 Add Client" at bounding box center [37, 45] width 63 height 15
click at [29, 40] on input "9714831887" at bounding box center [26, 43] width 32 height 10
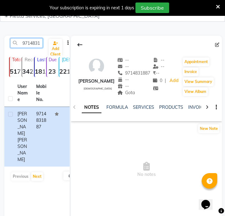
paste input "8866826724"
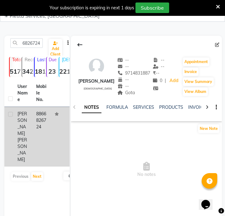
click at [50, 133] on td "8866826724" at bounding box center [41, 137] width 19 height 60
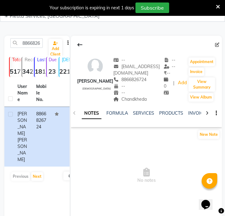
click at [128, 102] on div "Chandkheda" at bounding box center [138, 99] width 50 height 7
click at [18, 42] on input "8866826724" at bounding box center [26, 43] width 32 height 10
paste input "9033879792"
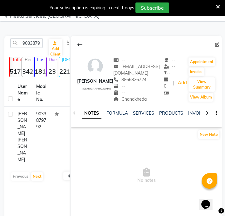
click at [32, 116] on td "9033879792" at bounding box center [41, 137] width 19 height 60
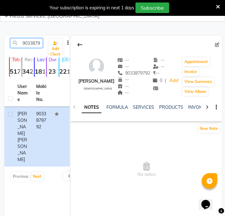
click at [40, 42] on input "9033879792" at bounding box center [26, 43] width 32 height 10
paste input "8320906753"
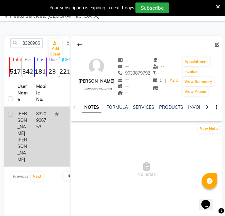
drag, startPoint x: 1, startPoint y: 113, endPoint x: 6, endPoint y: 114, distance: 5.0
click at [1, 113] on main "8320906753 Add Client Total 5177 Recent 342 Lost 1810 Due 23 [DEMOGRAPHIC_DATA]…" at bounding box center [112, 129] width 225 height 206
click at [40, 124] on td "8320906753" at bounding box center [41, 137] width 19 height 60
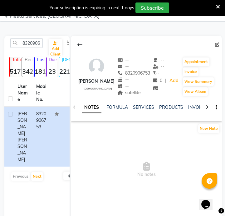
click at [133, 90] on div "satellite" at bounding box center [133, 93] width 33 height 7
click at [35, 43] on input "8320906753" at bounding box center [26, 43] width 32 height 10
paste input "51190516"
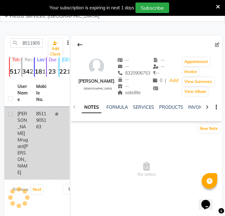
click at [42, 128] on td "8511905163" at bounding box center [41, 143] width 19 height 73
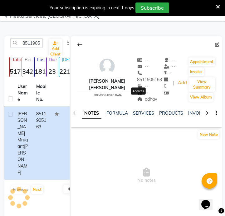
click at [146, 99] on span "odhav" at bounding box center [147, 100] width 20 height 6
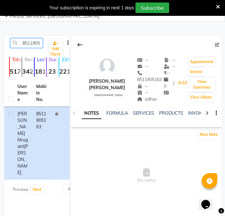
click at [29, 47] on input "8511905163" at bounding box center [26, 43] width 32 height 10
paste input "9998952887"
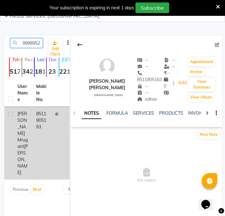
scroll to position [0, 8]
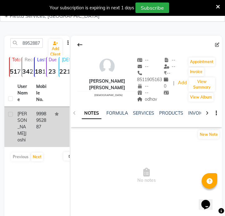
click at [40, 126] on td "9998952887" at bounding box center [41, 127] width 19 height 40
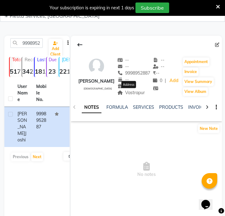
click at [138, 94] on span "Vastrapur" at bounding box center [131, 93] width 28 height 6
click at [37, 40] on input "9998952887" at bounding box center [26, 43] width 32 height 10
paste input "725785123"
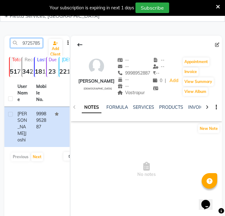
scroll to position [0, 8]
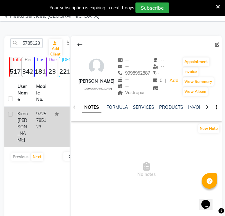
click at [43, 126] on td "9725785123" at bounding box center [41, 127] width 19 height 40
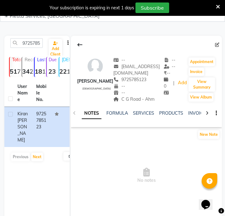
click at [132, 100] on span "C G Road - Ahm" at bounding box center [133, 100] width 41 height 6
click at [34, 44] on input "9725785123" at bounding box center [26, 43] width 32 height 10
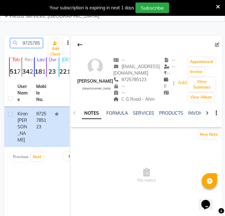
paste input "7744994791"
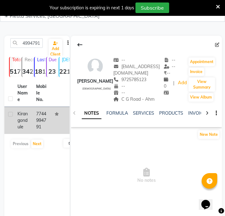
click at [50, 122] on td "7744994791" at bounding box center [41, 120] width 19 height 27
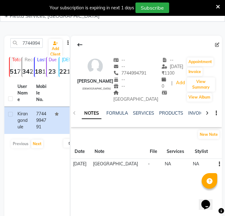
drag, startPoint x: 135, startPoint y: 97, endPoint x: 132, endPoint y: 95, distance: 3.8
click at [134, 96] on div "[PERSON_NAME] [DEMOGRAPHIC_DATA] -- -- 7744994791 -- -- [GEOGRAPHIC_DATA] -- [D…" at bounding box center [146, 82] width 151 height 92
click at [132, 95] on div "[GEOGRAPHIC_DATA]" at bounding box center [137, 96] width 48 height 13
click at [132, 93] on span "[GEOGRAPHIC_DATA]" at bounding box center [135, 96] width 45 height 12
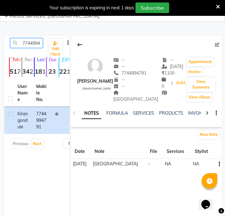
click at [27, 44] on input "7744994791" at bounding box center [26, 43] width 32 height 10
paste input "9970462938"
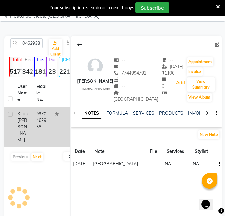
click at [39, 117] on td "9970462938" at bounding box center [41, 127] width 19 height 40
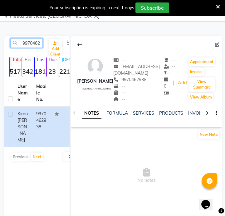
click at [31, 43] on input "9970462938" at bounding box center [26, 43] width 32 height 10
paste input "8551837113"
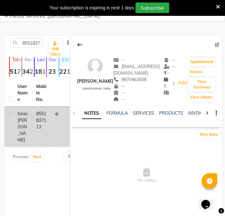
click at [48, 126] on td "8551837113" at bounding box center [41, 127] width 19 height 40
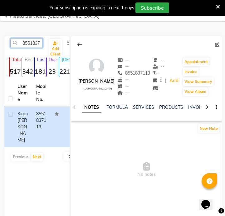
click at [32, 40] on input "8551837113" at bounding box center [26, 43] width 32 height 10
paste input "9422805700"
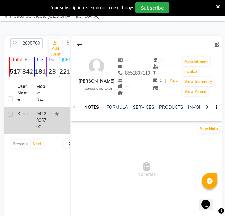
click at [41, 129] on td "9422805700" at bounding box center [41, 120] width 19 height 27
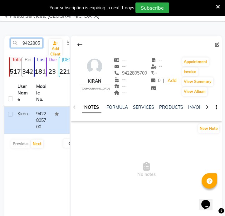
click at [26, 39] on input "9422805700" at bounding box center [26, 43] width 32 height 10
paste input "9785514675"
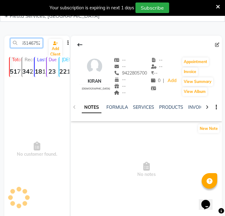
click at [27, 40] on input "9978551467522805700" at bounding box center [26, 43] width 32 height 10
paste input "785514675"
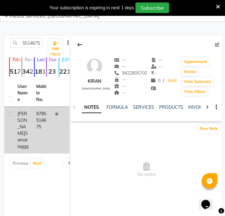
click at [31, 116] on td "[PERSON_NAME]" at bounding box center [23, 130] width 19 height 47
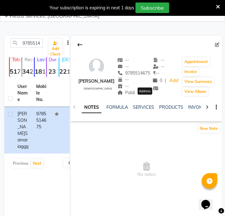
click at [139, 96] on div "Paldi Address" at bounding box center [133, 93] width 33 height 7
click at [135, 96] on span "Paldi" at bounding box center [126, 93] width 18 height 6
click at [37, 40] on input "9785514675" at bounding box center [26, 43] width 32 height 10
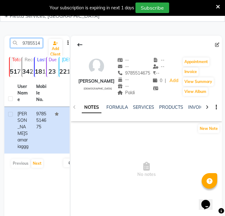
paste input "744728405"
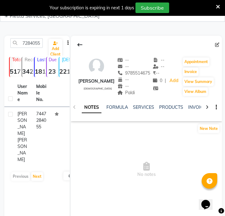
click at [51, 136] on div "User Name Mobile No. [PERSON_NAME] 7447284055 Previous Next 10 50 100" at bounding box center [36, 132] width 65 height 105
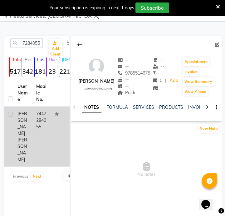
scroll to position [0, 0]
click at [51, 123] on td at bounding box center [60, 137] width 19 height 60
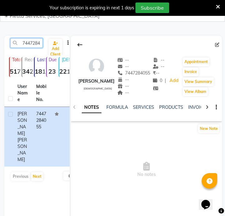
click at [33, 46] on input "7447284055" at bounding box center [26, 43] width 32 height 10
paste input "9225216858"
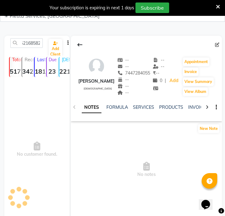
click at [53, 118] on span "No customer found." at bounding box center [36, 150] width 65 height 140
click at [28, 38] on input "74479225216858284055" at bounding box center [26, 43] width 32 height 10
click at [29, 41] on input "74479225216858284055" at bounding box center [26, 43] width 32 height 10
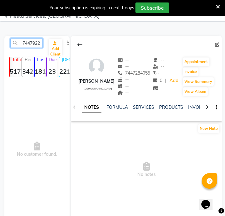
click at [29, 41] on input "74479225216858284055" at bounding box center [26, 43] width 32 height 10
paste input "9225216858"
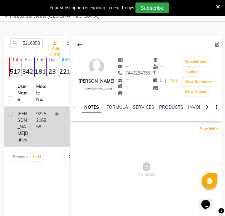
click at [31, 116] on td "[PERSON_NAME]" at bounding box center [23, 127] width 19 height 40
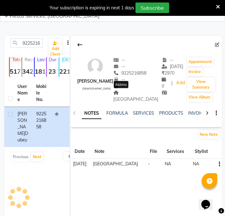
click at [124, 95] on span "[GEOGRAPHIC_DATA]" at bounding box center [135, 96] width 45 height 12
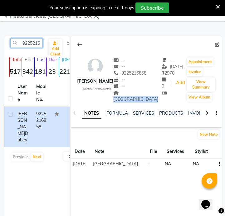
click at [24, 40] on input "9225216858" at bounding box center [26, 43] width 32 height 10
click at [24, 42] on input "9225216858" at bounding box center [26, 43] width 32 height 10
paste input "7030956967"
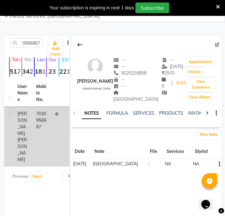
click at [36, 118] on td "7030956967" at bounding box center [41, 137] width 19 height 60
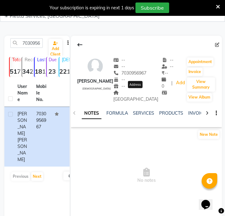
click at [130, 95] on span "[GEOGRAPHIC_DATA]" at bounding box center [135, 96] width 45 height 12
click at [37, 43] on input "7030956967" at bounding box center [26, 43] width 32 height 10
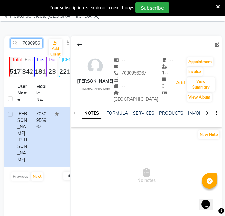
paste input "507972251"
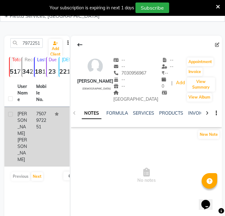
click at [39, 124] on td "7507972251" at bounding box center [41, 137] width 19 height 60
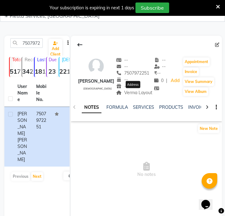
click at [142, 93] on span "Verma Layout" at bounding box center [134, 93] width 36 height 6
click at [32, 40] on input "7507972251" at bounding box center [26, 43] width 32 height 10
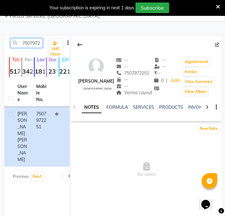
click at [32, 40] on input "7507972251" at bounding box center [26, 43] width 32 height 10
paste input "6354335672"
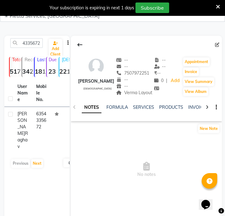
click at [47, 131] on td "6354335672" at bounding box center [41, 130] width 19 height 47
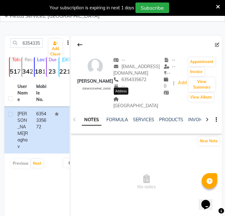
click at [134, 100] on span "[GEOGRAPHIC_DATA]" at bounding box center [135, 103] width 45 height 12
click at [26, 42] on input "6354335672" at bounding box center [26, 43] width 32 height 10
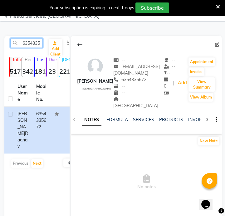
paste input "9373106283"
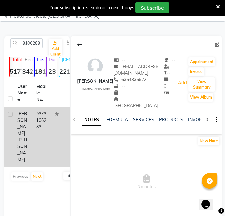
drag, startPoint x: 37, startPoint y: 116, endPoint x: 40, endPoint y: 116, distance: 3.4
click at [37, 116] on td "9373106283" at bounding box center [41, 137] width 19 height 60
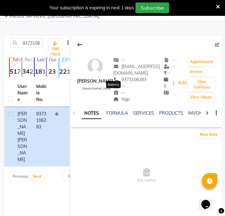
click at [118, 97] on span "Ngp" at bounding box center [121, 100] width 16 height 6
click at [34, 48] on div "9373106283 Add Client" at bounding box center [37, 45] width 63 height 15
click at [34, 47] on input "9373106283" at bounding box center [26, 43] width 32 height 10
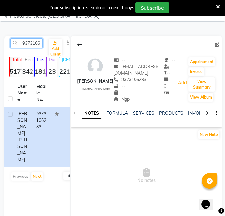
paste input "7387476271"
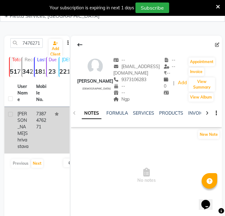
drag, startPoint x: 38, startPoint y: 122, endPoint x: 53, endPoint y: 115, distance: 16.3
click at [38, 122] on td "7387476271" at bounding box center [41, 130] width 19 height 47
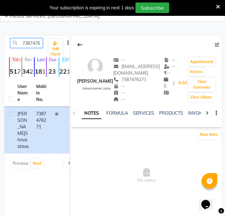
click at [24, 44] on input "7387476271" at bounding box center [26, 43] width 32 height 10
paste input "9890999639"
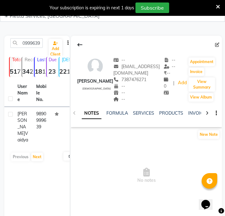
click at [40, 119] on td "9890999639" at bounding box center [41, 127] width 19 height 40
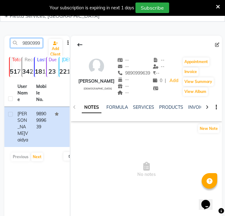
click at [36, 45] on input "9890999639" at bounding box center [26, 43] width 32 height 10
paste input "7381559522"
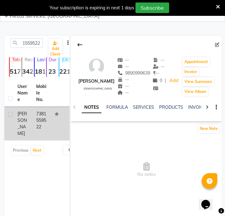
click at [60, 120] on td at bounding box center [60, 124] width 19 height 34
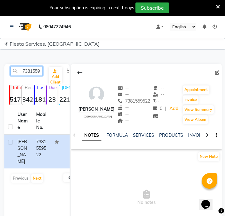
click at [32, 72] on input "7381559522" at bounding box center [26, 71] width 32 height 10
paste input "8160165330"
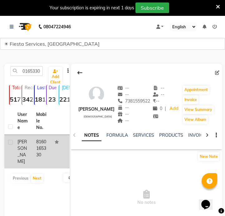
click at [37, 147] on td "8160165330" at bounding box center [41, 152] width 19 height 34
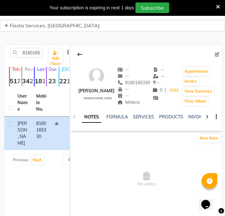
scroll to position [28, 0]
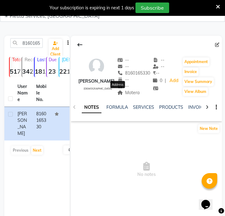
click at [124, 94] on span "Motera" at bounding box center [128, 93] width 22 height 6
click at [124, 95] on span "Motera" at bounding box center [128, 93] width 22 height 6
click at [31, 47] on input "8160165330" at bounding box center [26, 43] width 32 height 10
paste input "9404890504"
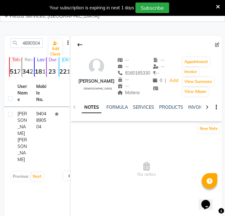
scroll to position [0, 0]
click at [37, 115] on td "9404890504" at bounding box center [41, 137] width 19 height 60
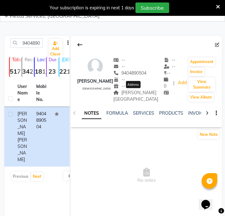
click at [126, 92] on span "[PERSON_NAME][GEOGRAPHIC_DATA]" at bounding box center [135, 96] width 45 height 12
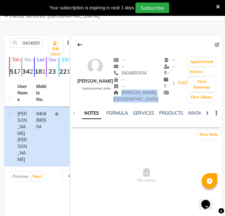
click at [126, 92] on span "[PERSON_NAME][GEOGRAPHIC_DATA]" at bounding box center [135, 96] width 45 height 12
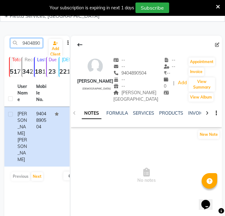
click at [36, 42] on input "9404890504" at bounding box center [26, 43] width 32 height 10
paste input "7567106160"
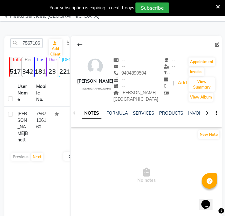
click at [45, 114] on td "7567106160" at bounding box center [41, 127] width 19 height 40
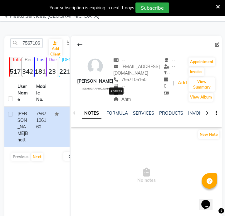
click at [116, 98] on span "Ahm" at bounding box center [121, 100] width 17 height 6
click at [27, 45] on input "7567106160" at bounding box center [26, 43] width 32 height 10
click at [26, 45] on input "7567106160" at bounding box center [26, 43] width 32 height 10
paste input "8149919967"
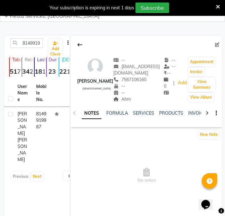
click at [44, 124] on td "8149919967" at bounding box center [41, 137] width 19 height 60
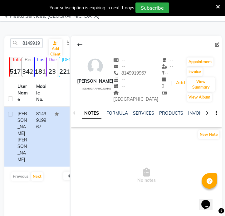
click at [133, 103] on div "NOTES FORMULA SERVICES PRODUCTS INVOICES APPOINTMENTS MEMBERSHIP PACKAGES VOUCH…" at bounding box center [146, 113] width 151 height 21
click at [134, 96] on div "-- -- 8149919967 -- -- [GEOGRAPHIC_DATA]" at bounding box center [137, 80] width 48 height 46
click at [135, 94] on span "[GEOGRAPHIC_DATA]" at bounding box center [135, 96] width 45 height 12
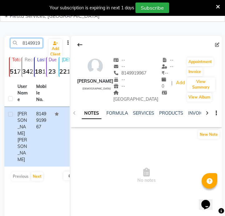
click at [34, 42] on input "8149919967" at bounding box center [26, 43] width 32 height 10
click at [32, 42] on input "8149919967" at bounding box center [26, 43] width 32 height 10
paste input "7620519851"
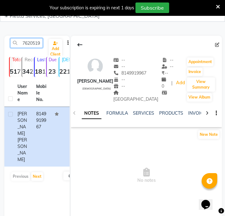
scroll to position [0, 8]
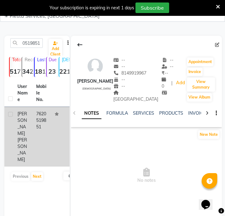
click at [41, 119] on td "7620519851" at bounding box center [41, 137] width 19 height 60
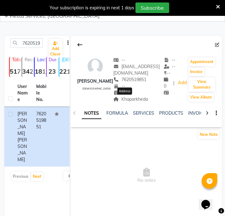
click at [136, 100] on span "Khaparkheda" at bounding box center [130, 100] width 35 height 6
click at [34, 46] on input "7620519851" at bounding box center [26, 43] width 32 height 10
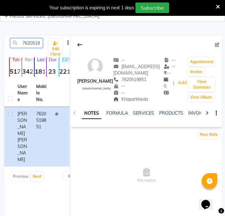
paste input "8849010796"
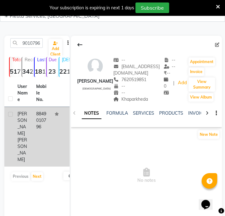
click at [44, 118] on td "8849010796" at bounding box center [41, 137] width 19 height 60
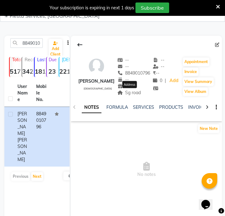
click at [135, 91] on span "Sg road" at bounding box center [129, 93] width 24 height 6
click at [132, 92] on span "Sg road" at bounding box center [129, 93] width 24 height 6
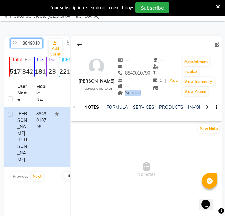
click at [30, 41] on input "8849010796" at bounding box center [26, 43] width 32 height 10
click at [29, 42] on input "8849010796" at bounding box center [26, 43] width 32 height 10
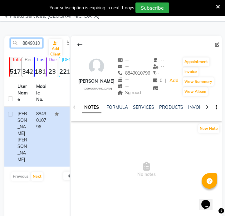
paste input "9730759104"
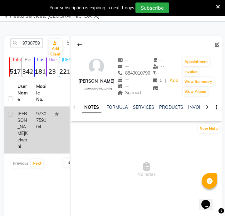
click at [43, 120] on td "9730759104" at bounding box center [41, 130] width 19 height 47
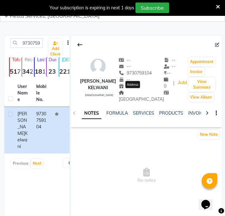
click at [141, 91] on span "[GEOGRAPHIC_DATA]" at bounding box center [141, 96] width 45 height 12
click at [32, 45] on input "9730759104" at bounding box center [26, 43] width 32 height 10
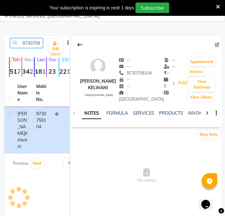
click at [32, 45] on input "9730759104" at bounding box center [26, 43] width 32 height 10
paste input "8888728435"
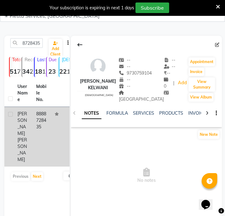
drag, startPoint x: 38, startPoint y: 128, endPoint x: 63, endPoint y: 120, distance: 25.8
click at [39, 128] on td "8888728435" at bounding box center [41, 137] width 19 height 60
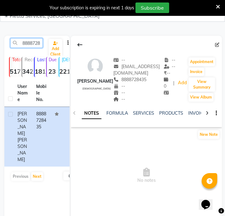
click at [40, 46] on input "8888728435" at bounding box center [26, 43] width 32 height 10
paste input "160407466"
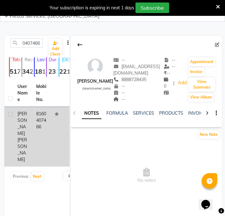
click at [47, 118] on td "8160407466" at bounding box center [41, 137] width 19 height 60
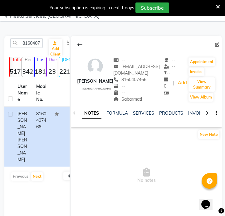
click at [134, 101] on div "Sabarmati" at bounding box center [138, 99] width 50 height 7
click at [133, 101] on div "Sabarmati" at bounding box center [138, 99] width 50 height 7
click at [129, 100] on span "Sabarmati" at bounding box center [127, 100] width 29 height 6
click at [31, 45] on input "8160407466" at bounding box center [26, 43] width 32 height 10
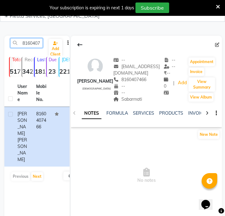
click at [31, 45] on input "8160407466" at bounding box center [26, 43] width 32 height 10
paste input "797289750"
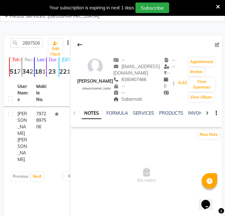
click at [42, 132] on td "7972897506" at bounding box center [41, 137] width 19 height 60
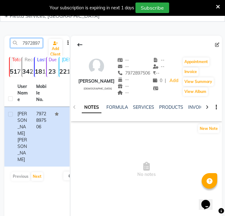
click at [40, 45] on input "7972897506" at bounding box center [26, 43] width 32 height 10
paste
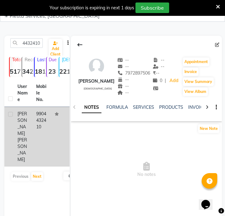
click at [56, 128] on td at bounding box center [60, 137] width 19 height 60
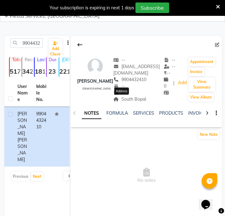
click at [118, 98] on span "South Bopal" at bounding box center [129, 100] width 33 height 6
click at [28, 47] on input "9904432410" at bounding box center [26, 43] width 32 height 10
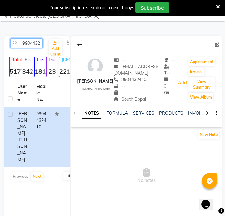
click at [28, 47] on input "9904432410" at bounding box center [26, 43] width 32 height 10
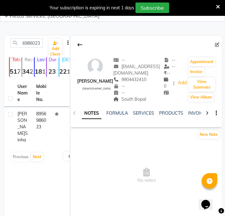
click at [38, 126] on td "8956986023" at bounding box center [41, 127] width 19 height 40
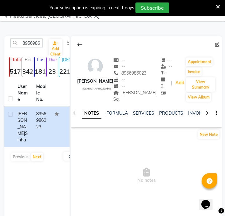
click at [126, 103] on div "NOTES FORMULA SERVICES PRODUCTS INVOICES APPOINTMENTS MEMBERSHIP PACKAGES VOUCH…" at bounding box center [146, 113] width 151 height 21
click at [128, 92] on span "[PERSON_NAME] Sq." at bounding box center [134, 96] width 43 height 12
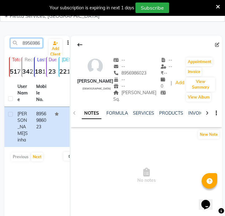
click at [30, 47] on input "8956986023" at bounding box center [26, 43] width 32 height 10
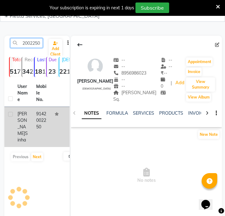
type input "9142002250"
click at [48, 123] on td "9142002250" at bounding box center [41, 127] width 19 height 40
